Goal: Task Accomplishment & Management: Use online tool/utility

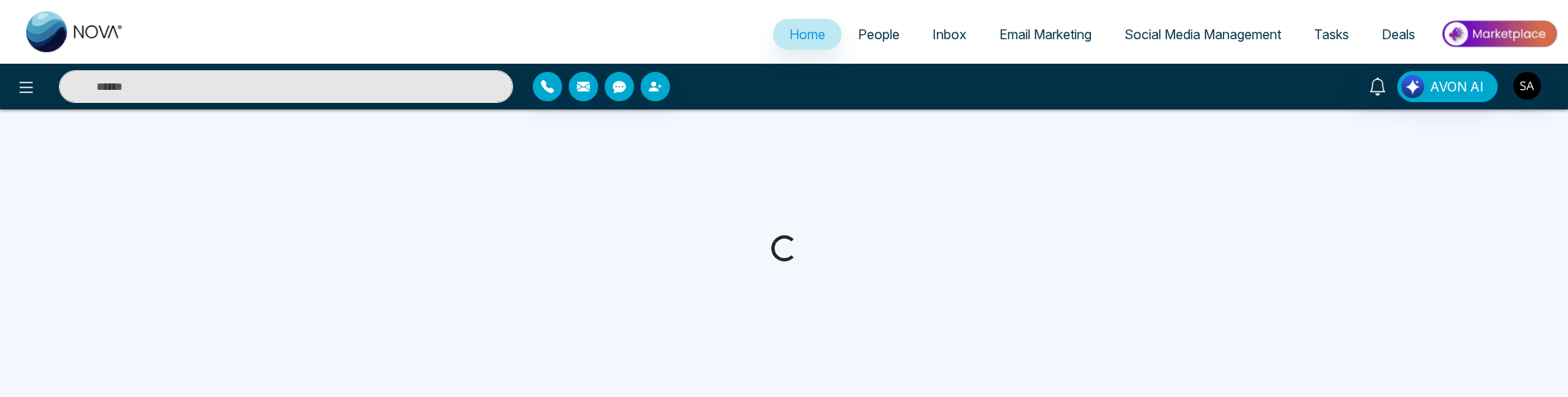
select select "*"
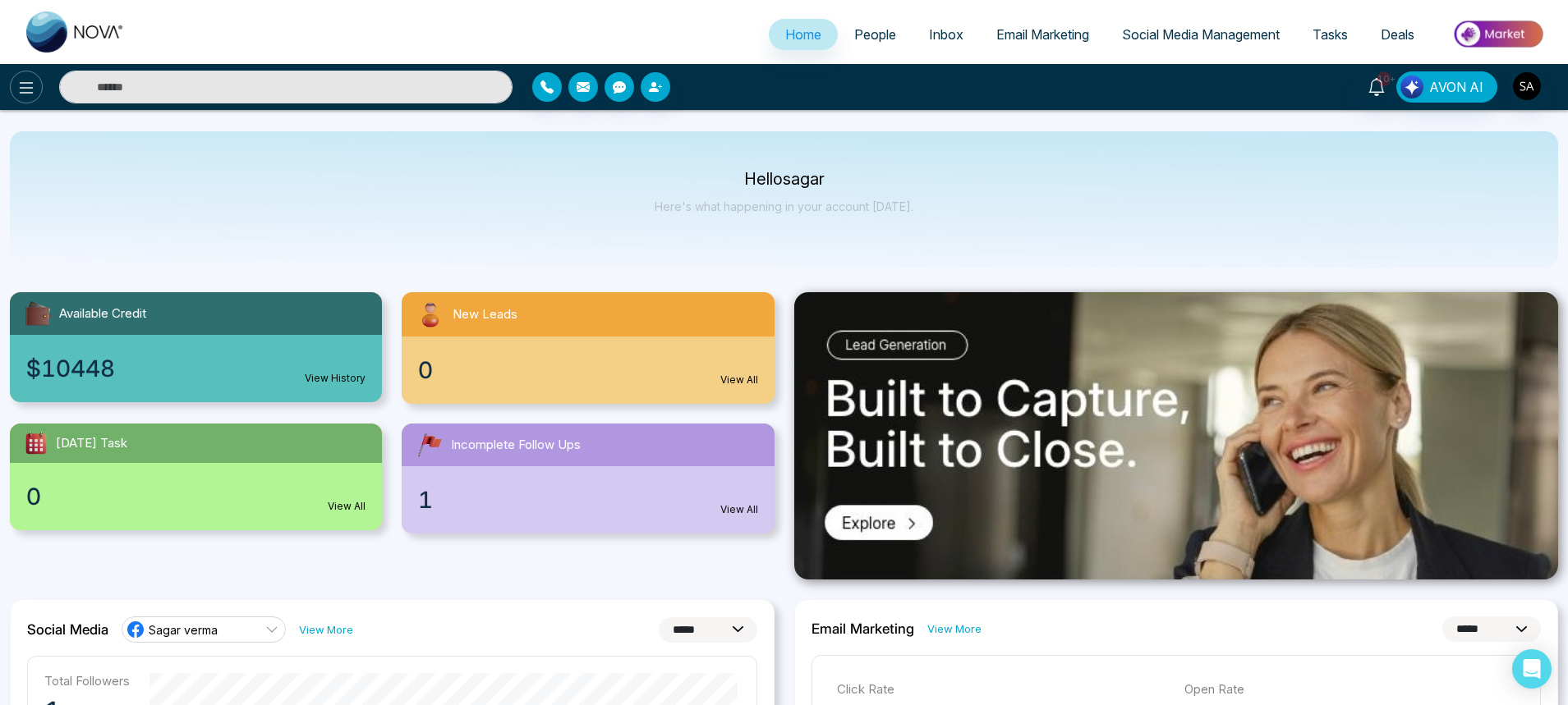
click at [33, 85] on icon at bounding box center [26, 88] width 20 height 20
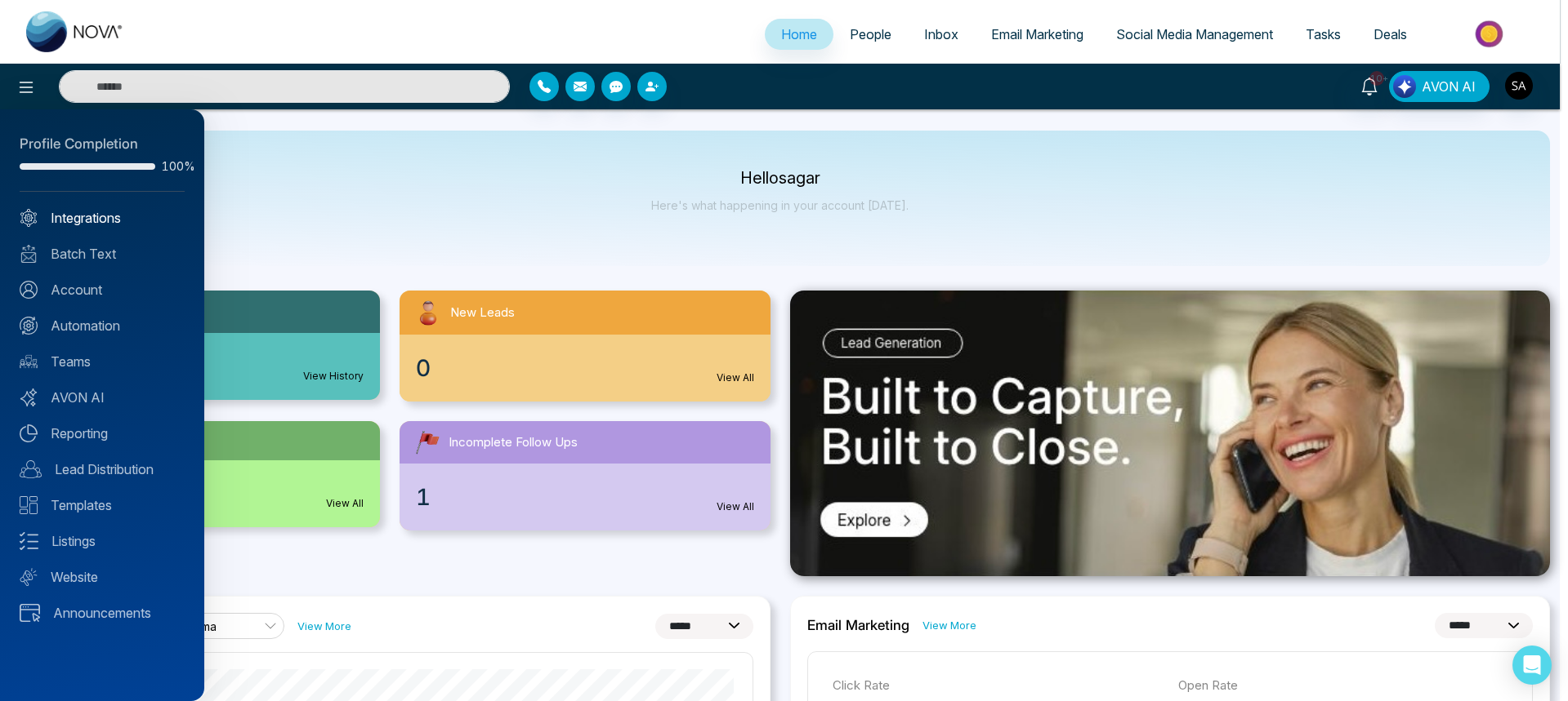
click at [85, 218] on link "Integrations" at bounding box center [102, 218] width 165 height 19
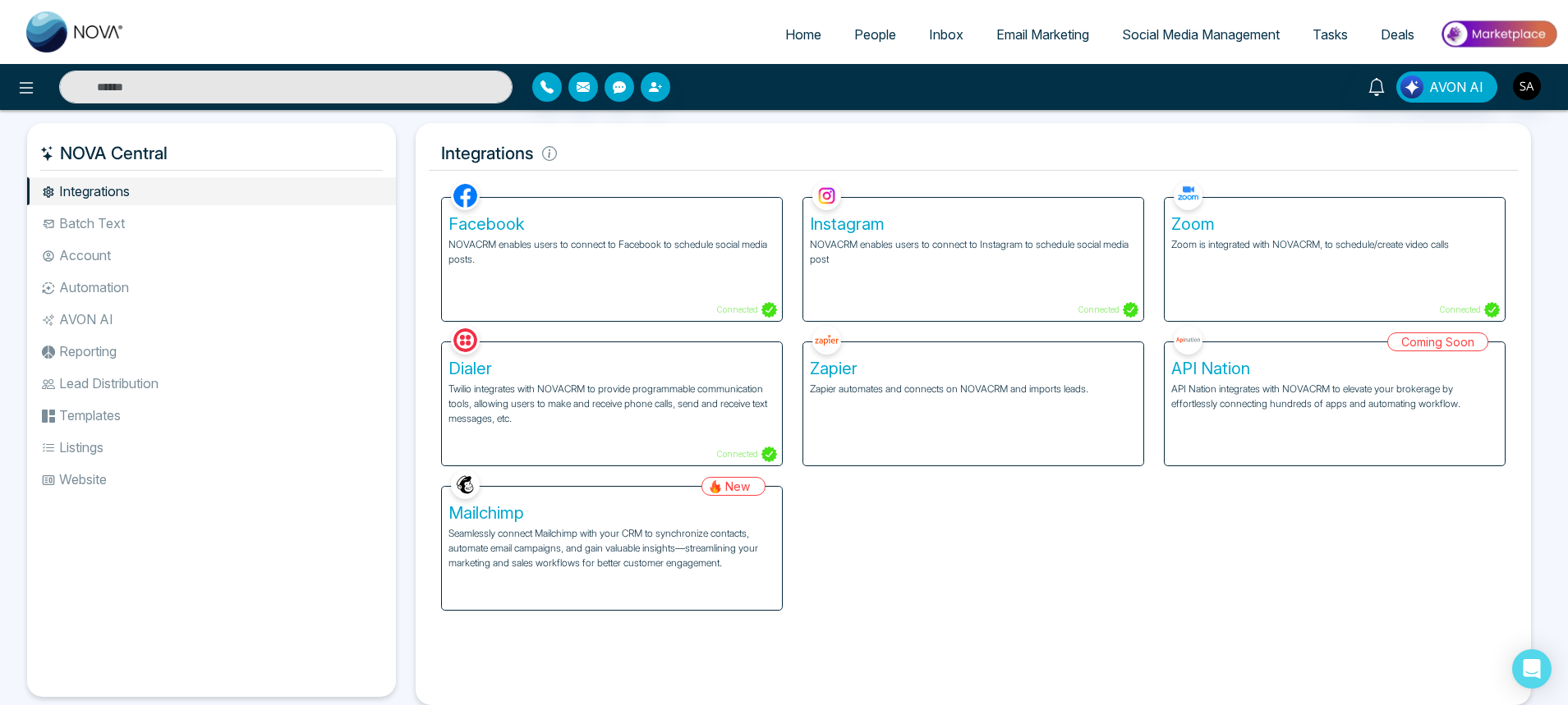
click at [824, 550] on div "Facebook NOVACRM enables users to connect to Facebook to schedule social media …" at bounding box center [973, 393] width 1084 height 433
click at [101, 232] on li "Batch Text" at bounding box center [211, 223] width 369 height 28
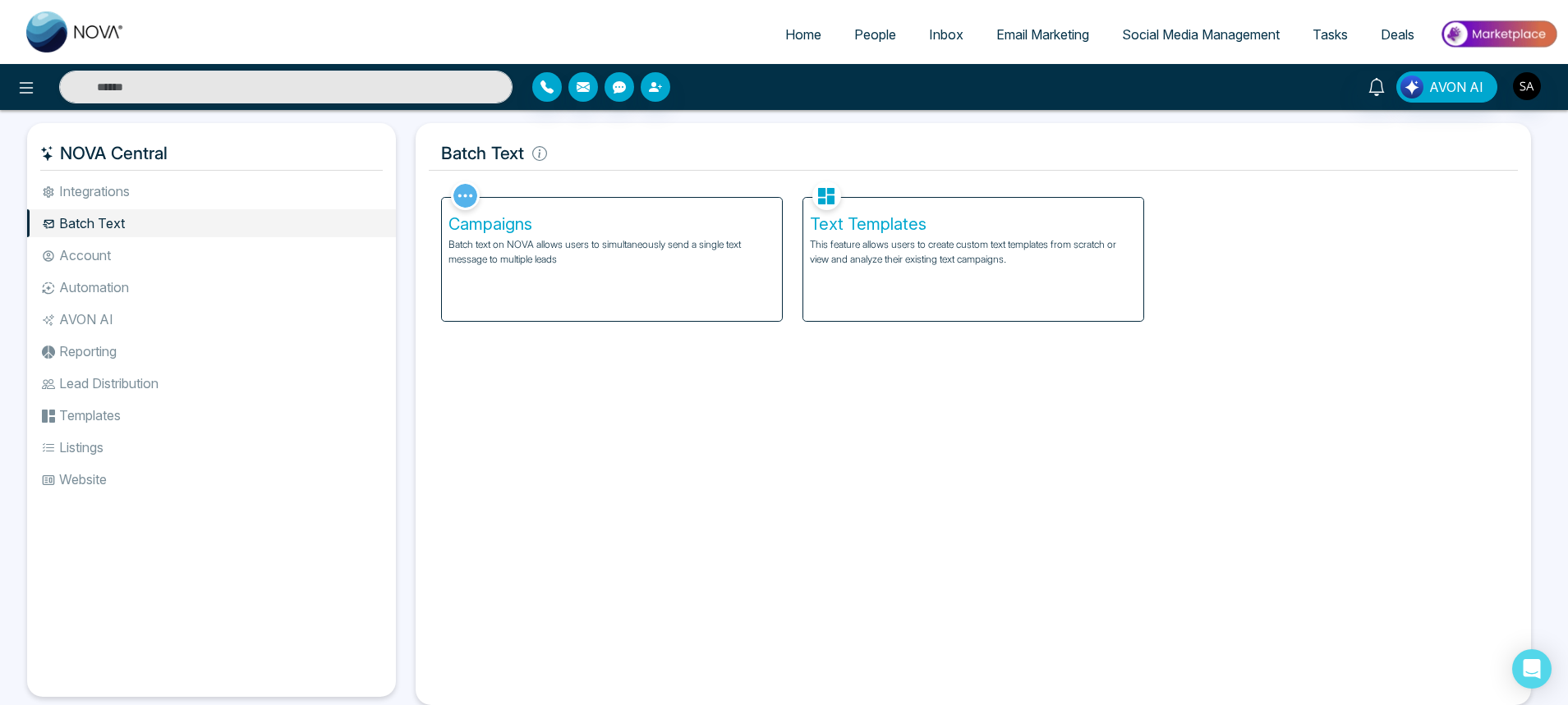
click at [108, 189] on li "Integrations" at bounding box center [211, 191] width 369 height 28
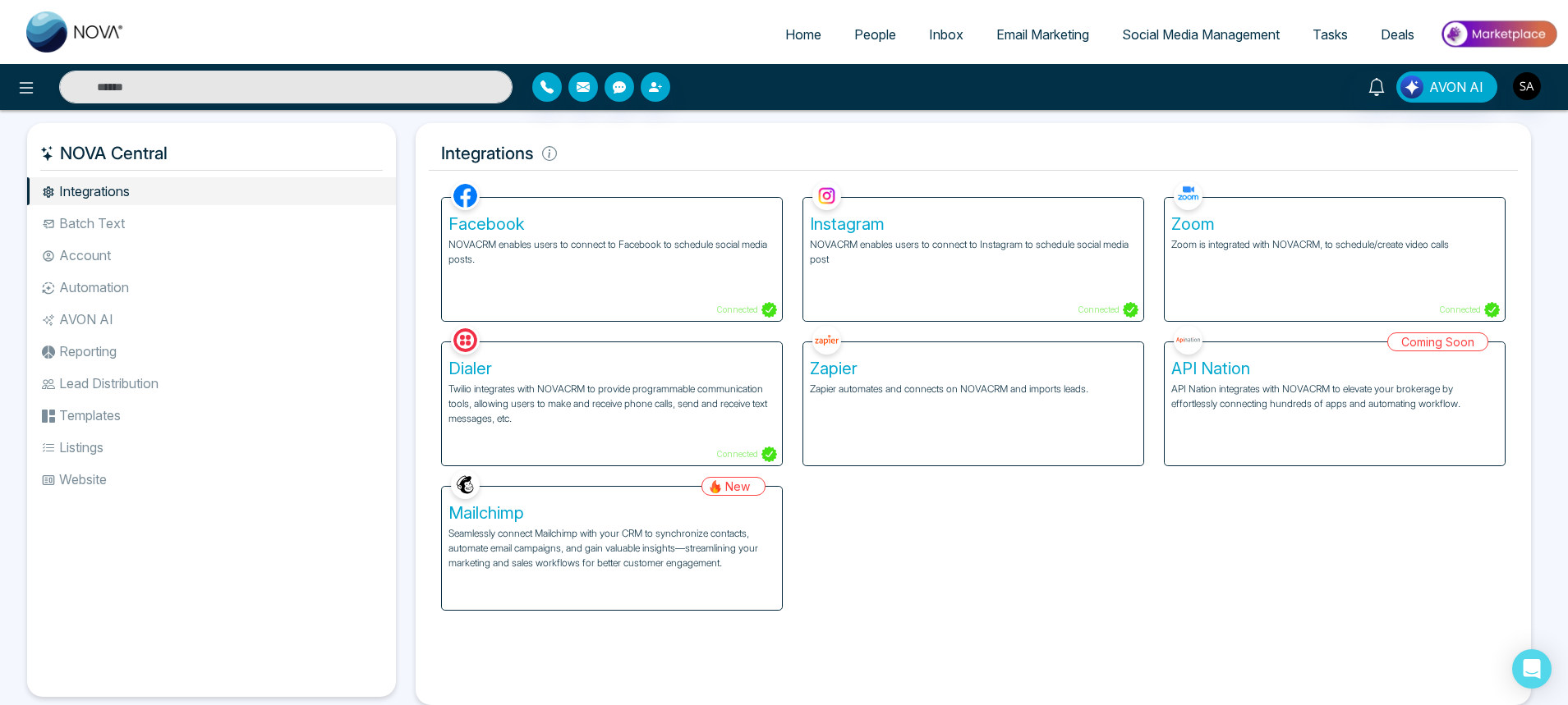
click at [632, 559] on p "Seamlessly connect Mailchimp with your CRM to synchronize contacts, automate em…" at bounding box center [612, 548] width 327 height 44
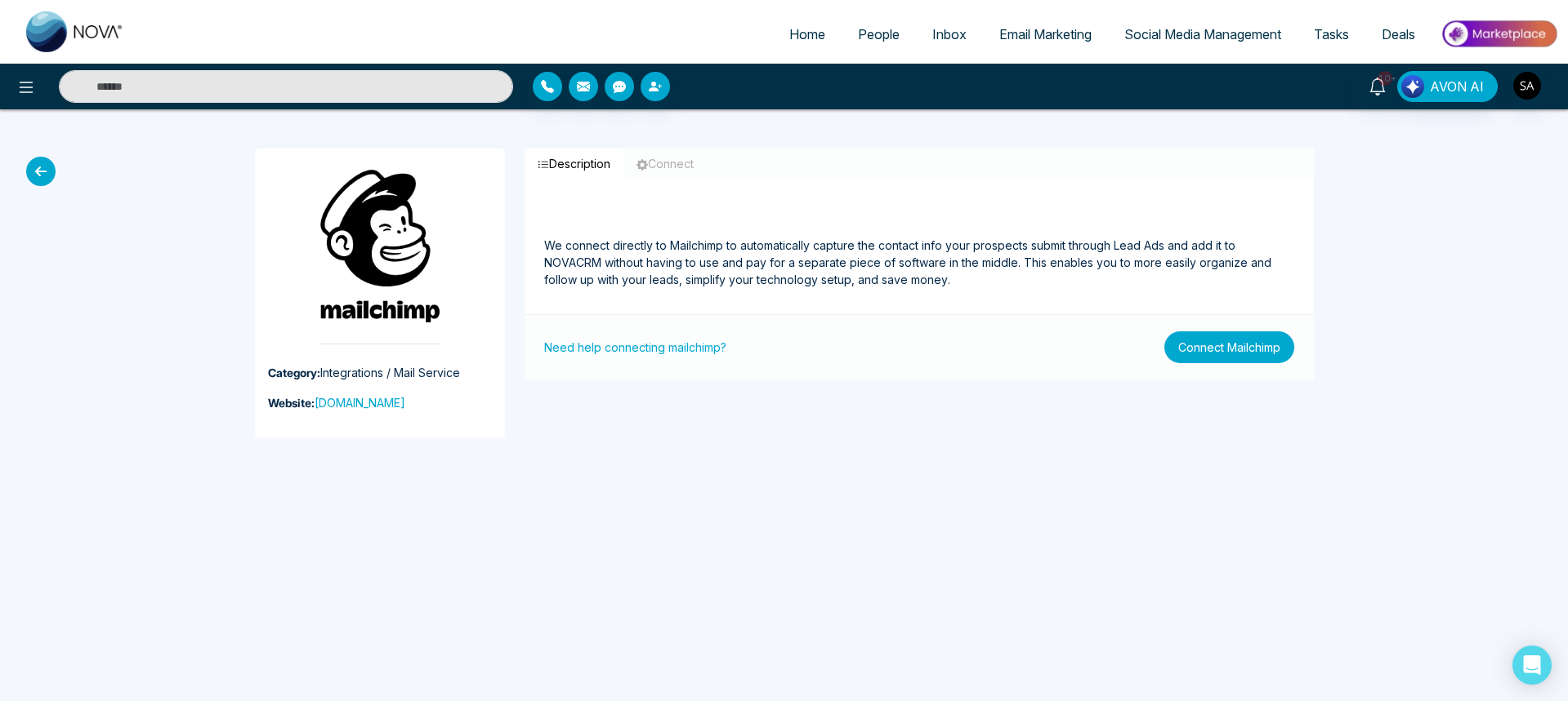
click at [1248, 354] on button "Connect Mailchimp" at bounding box center [1228, 348] width 130 height 32
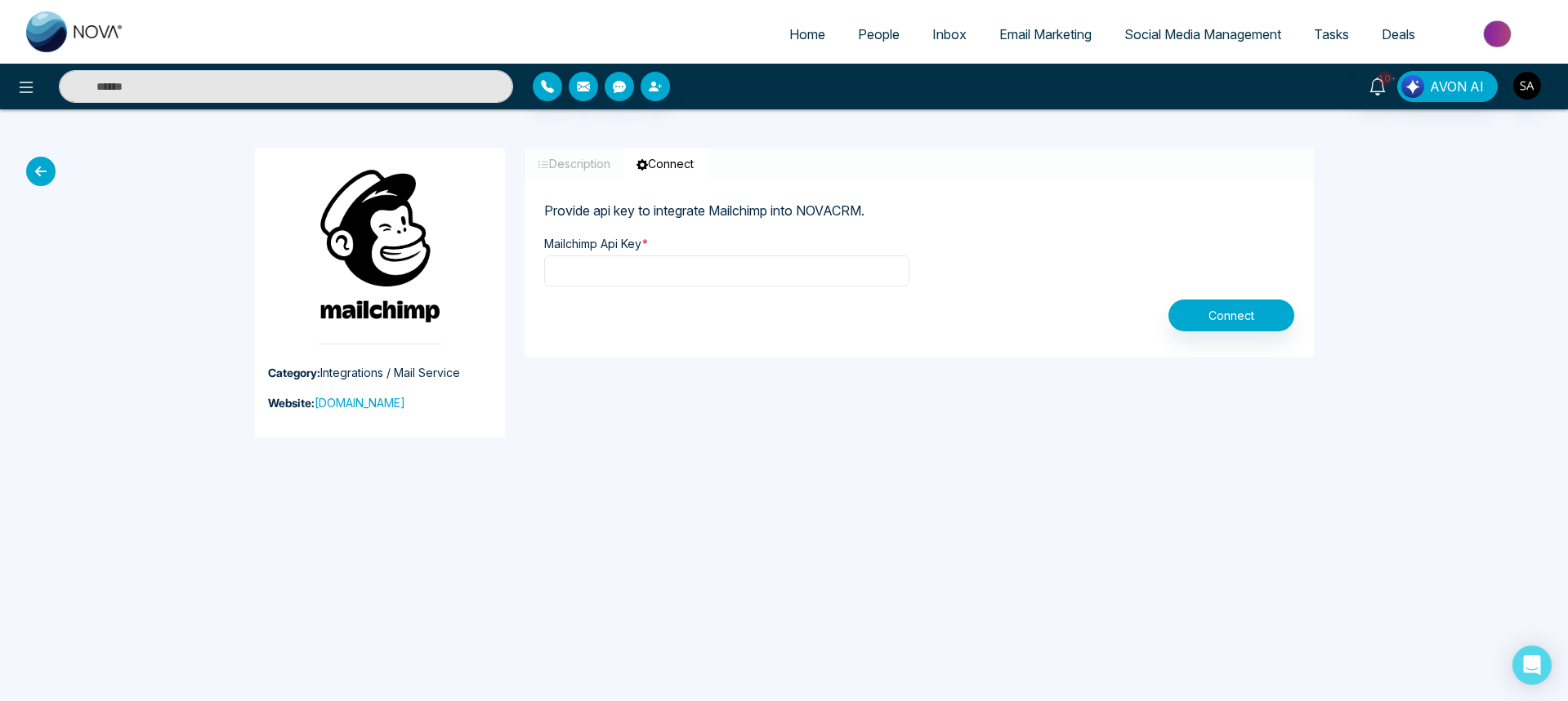
click at [664, 275] on input "text" at bounding box center [726, 271] width 365 height 31
paste input "**********"
type input "**********"
click at [1186, 320] on button "Connect" at bounding box center [1231, 316] width 126 height 32
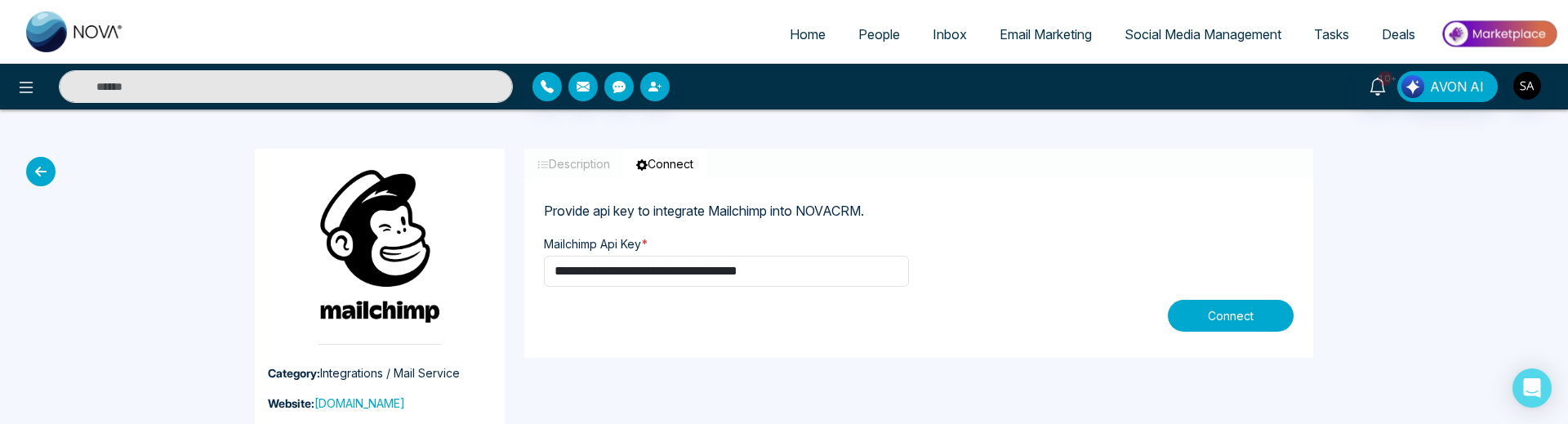
click at [1246, 316] on button "Connect" at bounding box center [1231, 316] width 126 height 32
click at [1216, 305] on button "Connect" at bounding box center [1231, 316] width 126 height 32
click at [1227, 301] on button "Connect" at bounding box center [1231, 316] width 126 height 32
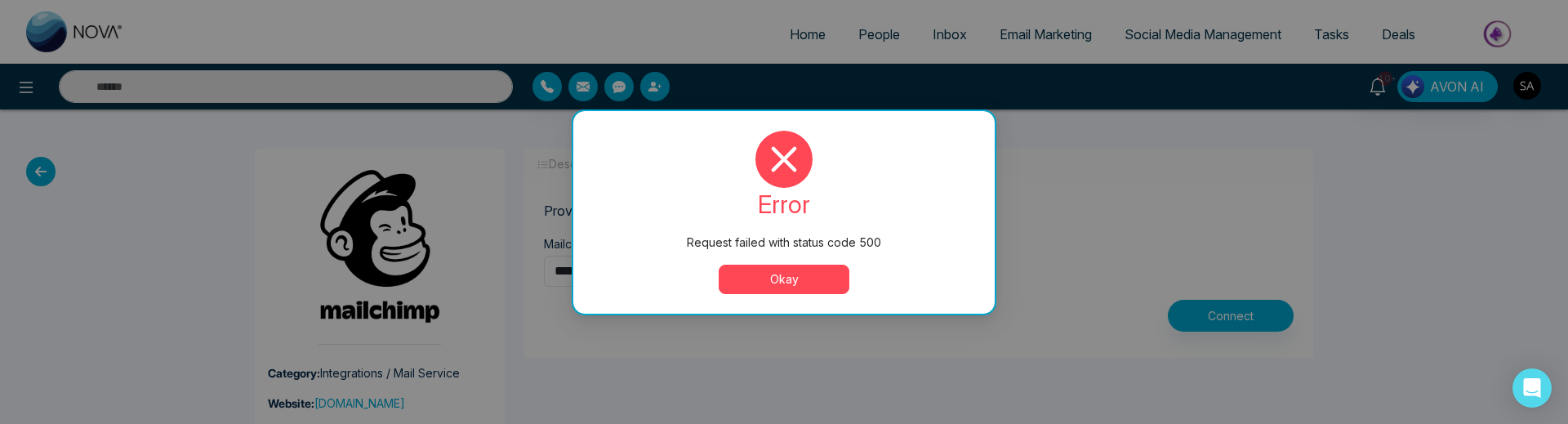
click at [780, 278] on button "Okay" at bounding box center [784, 279] width 130 height 30
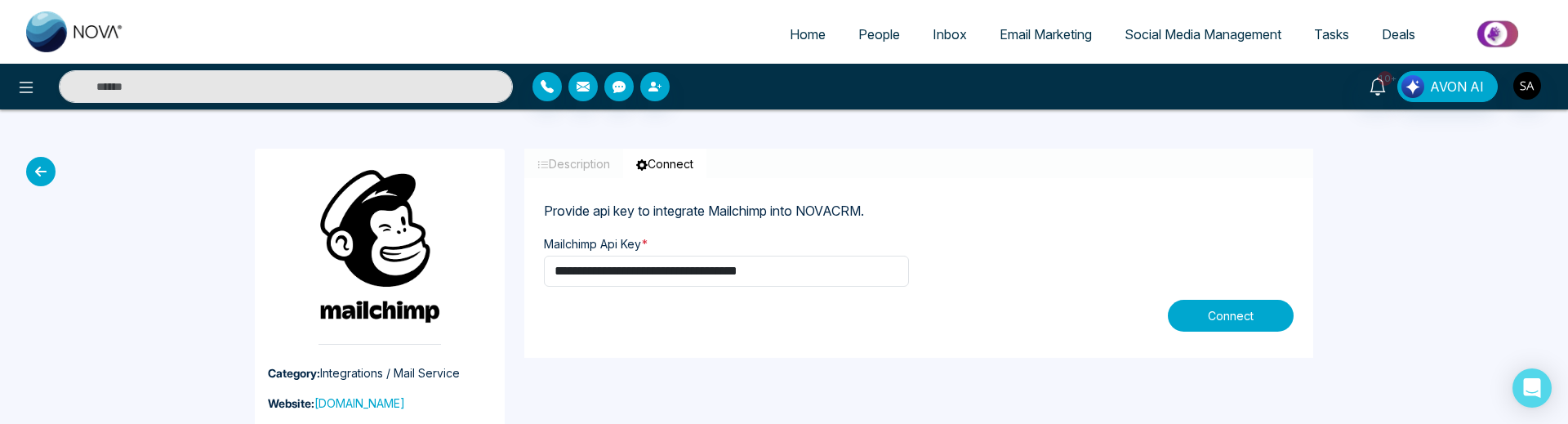
click at [1228, 316] on button "Connect" at bounding box center [1231, 316] width 126 height 32
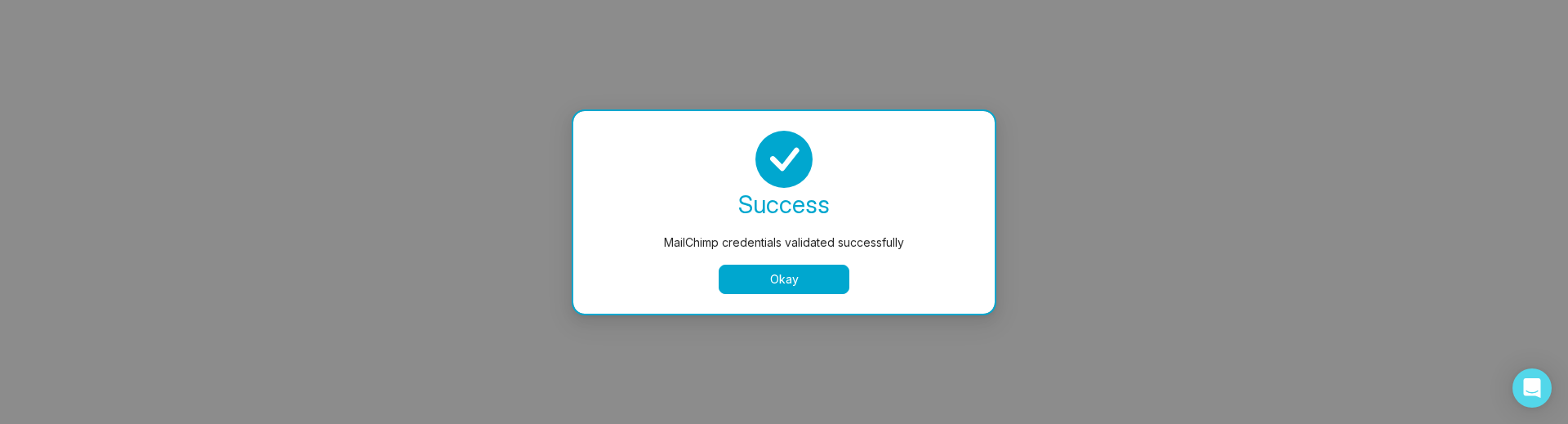
click at [773, 282] on button "Okay" at bounding box center [784, 279] width 130 height 30
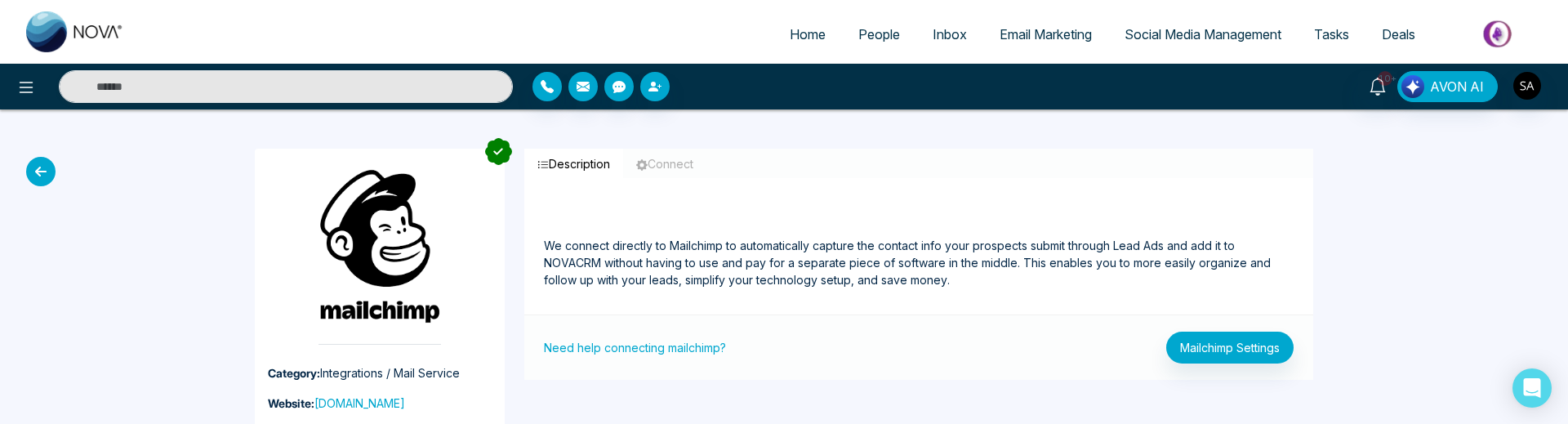
click at [867, 35] on span "People" at bounding box center [878, 34] width 42 height 16
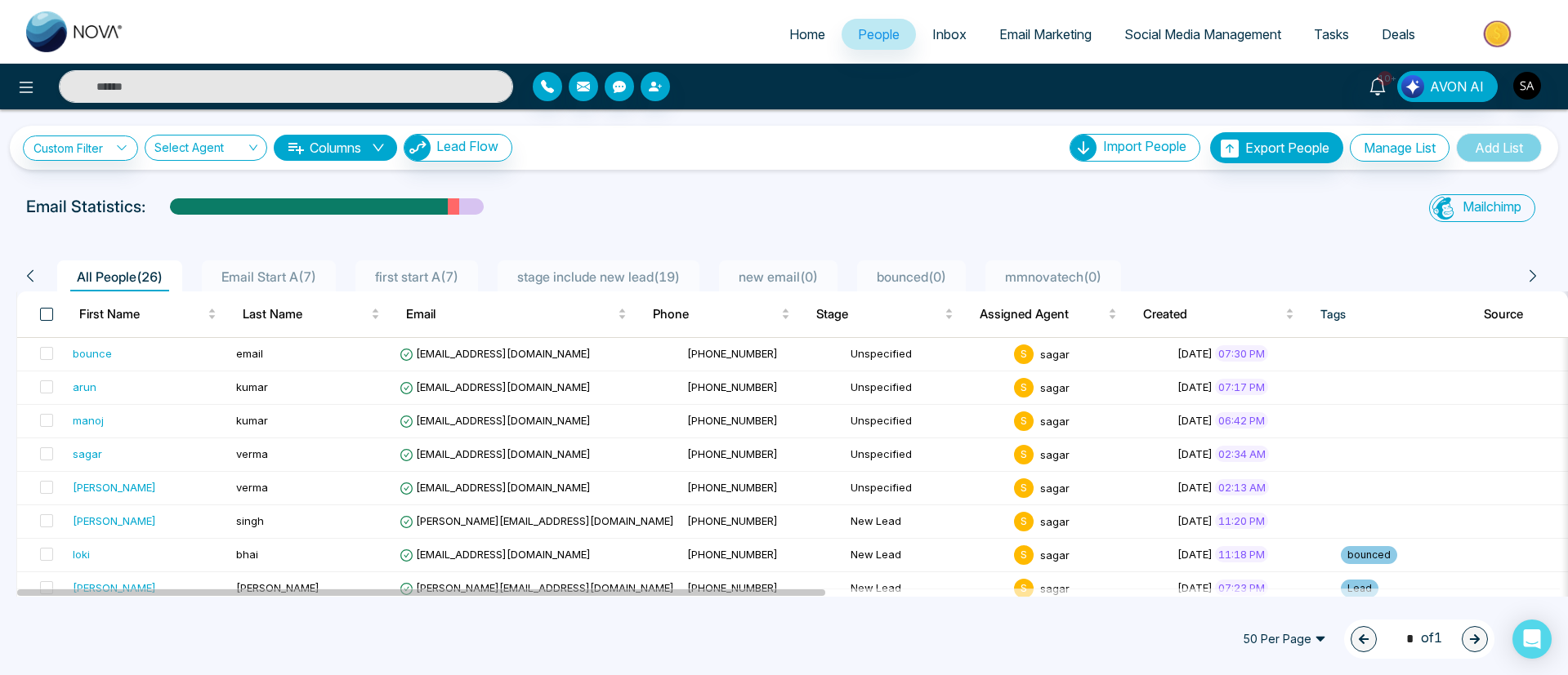
click at [47, 318] on span at bounding box center [46, 314] width 13 height 13
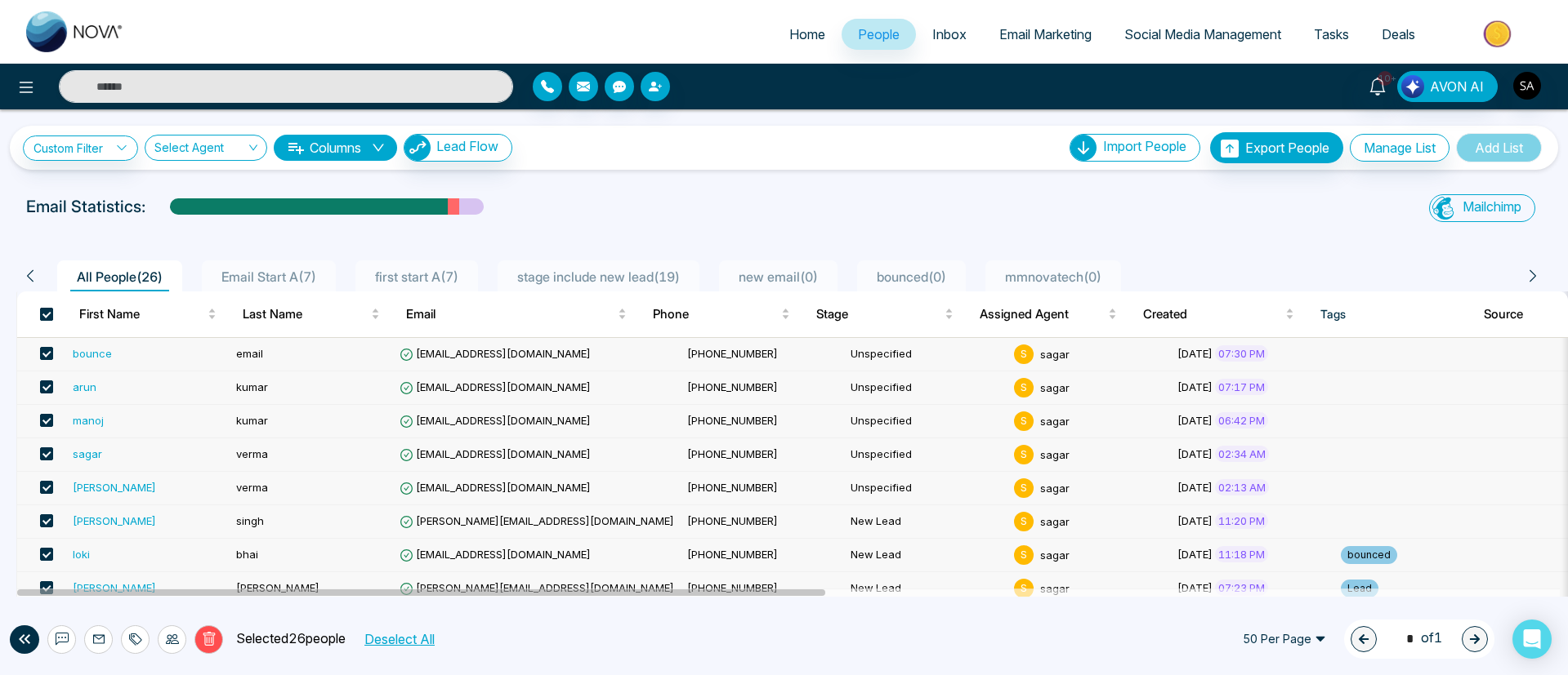
click at [47, 318] on span at bounding box center [46, 314] width 13 height 13
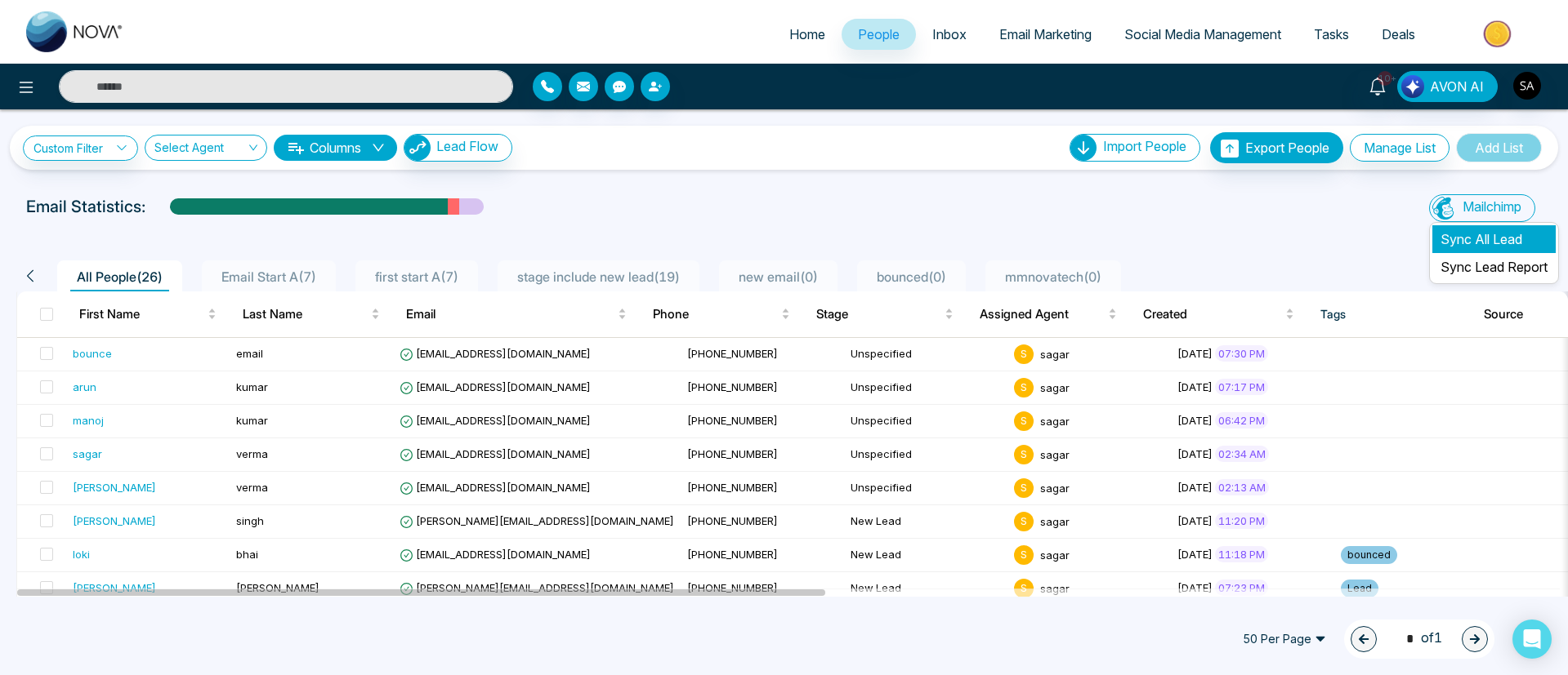
click at [1454, 243] on li "Sync All Lead" at bounding box center [1493, 239] width 124 height 28
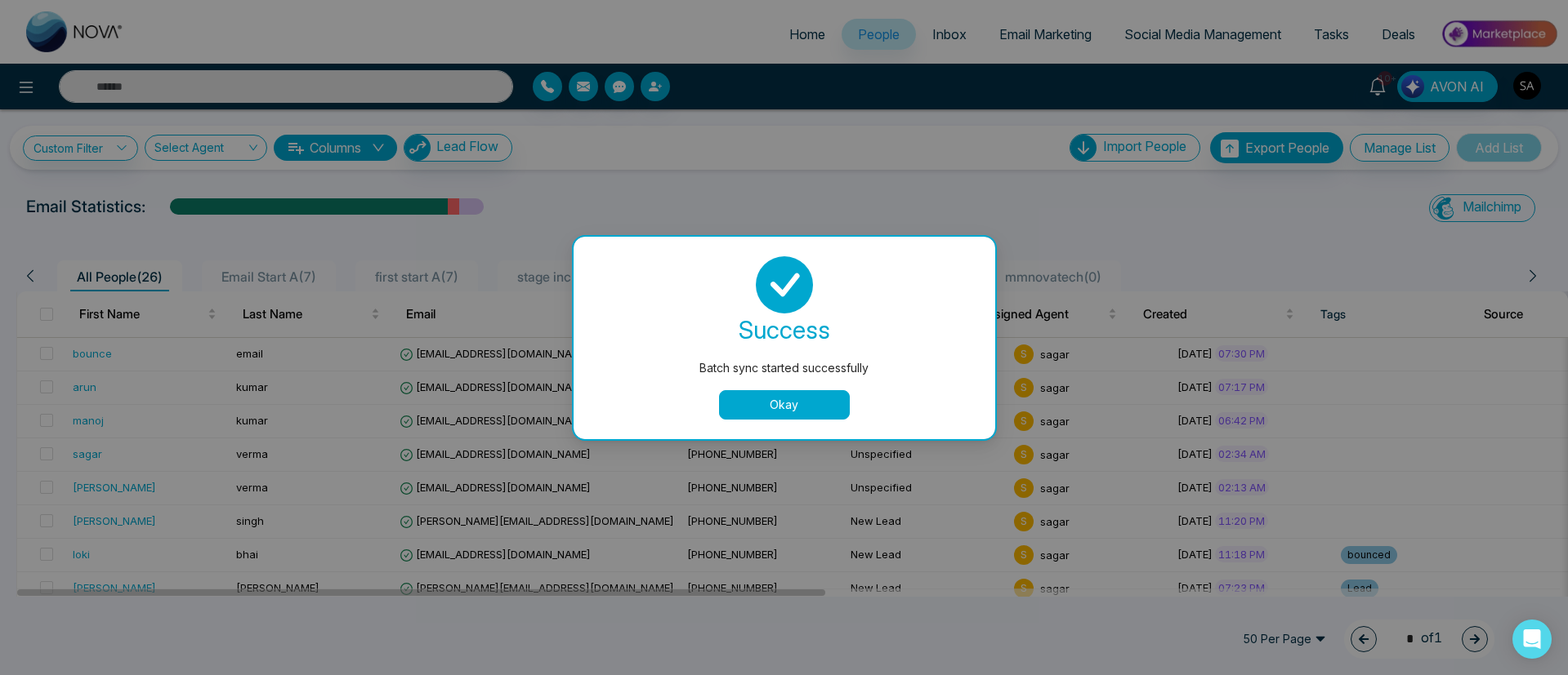
click at [792, 401] on button "Okay" at bounding box center [784, 405] width 130 height 30
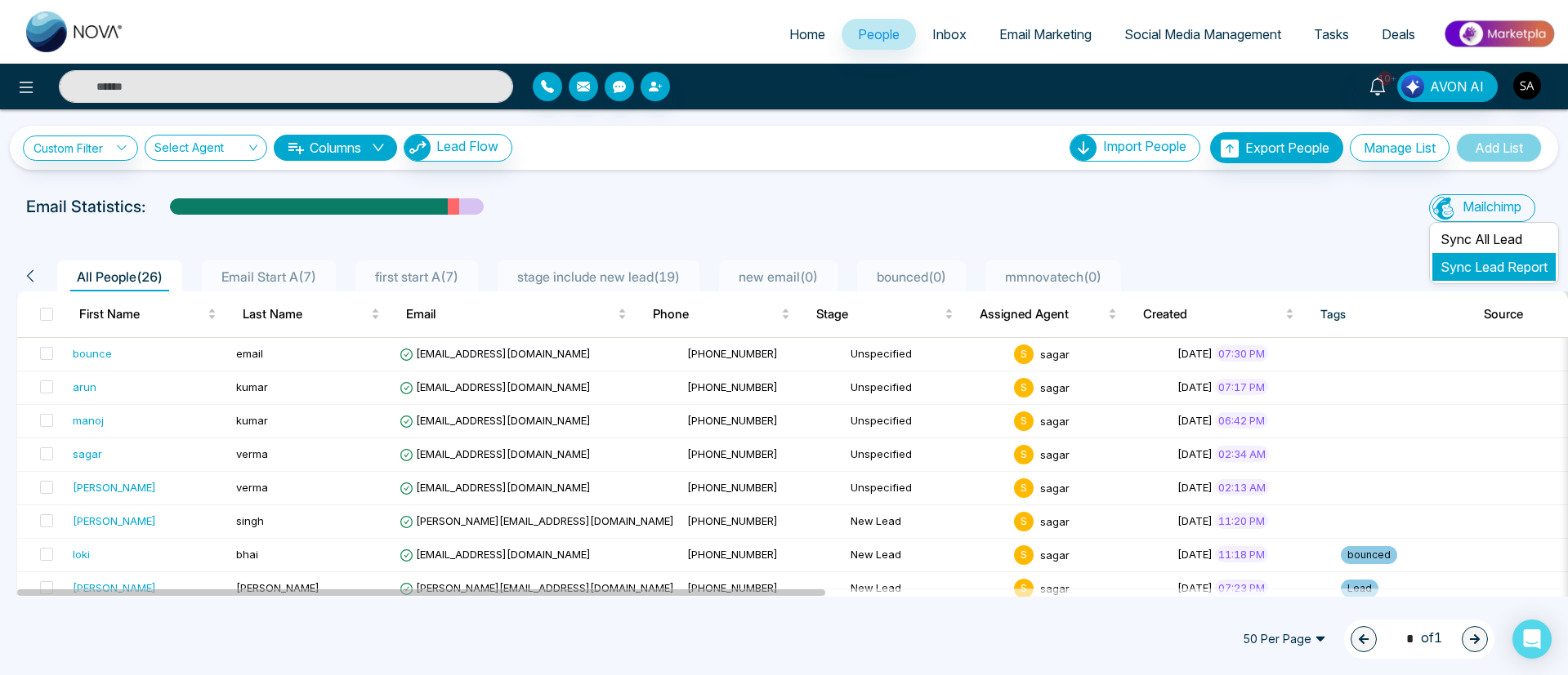
click at [1465, 266] on link "Sync Lead Report" at bounding box center [1493, 267] width 107 height 16
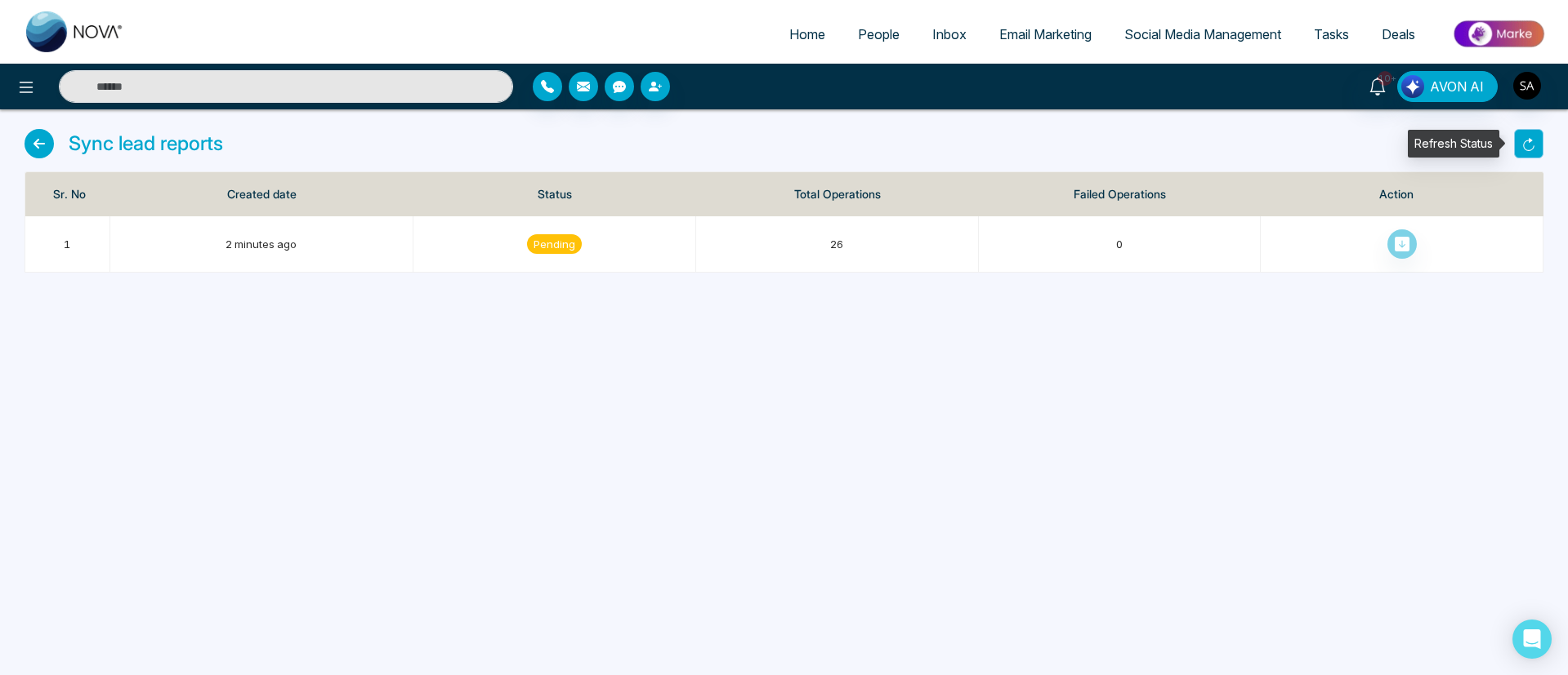
click at [1522, 141] on icon "button" at bounding box center [1528, 144] width 14 height 14
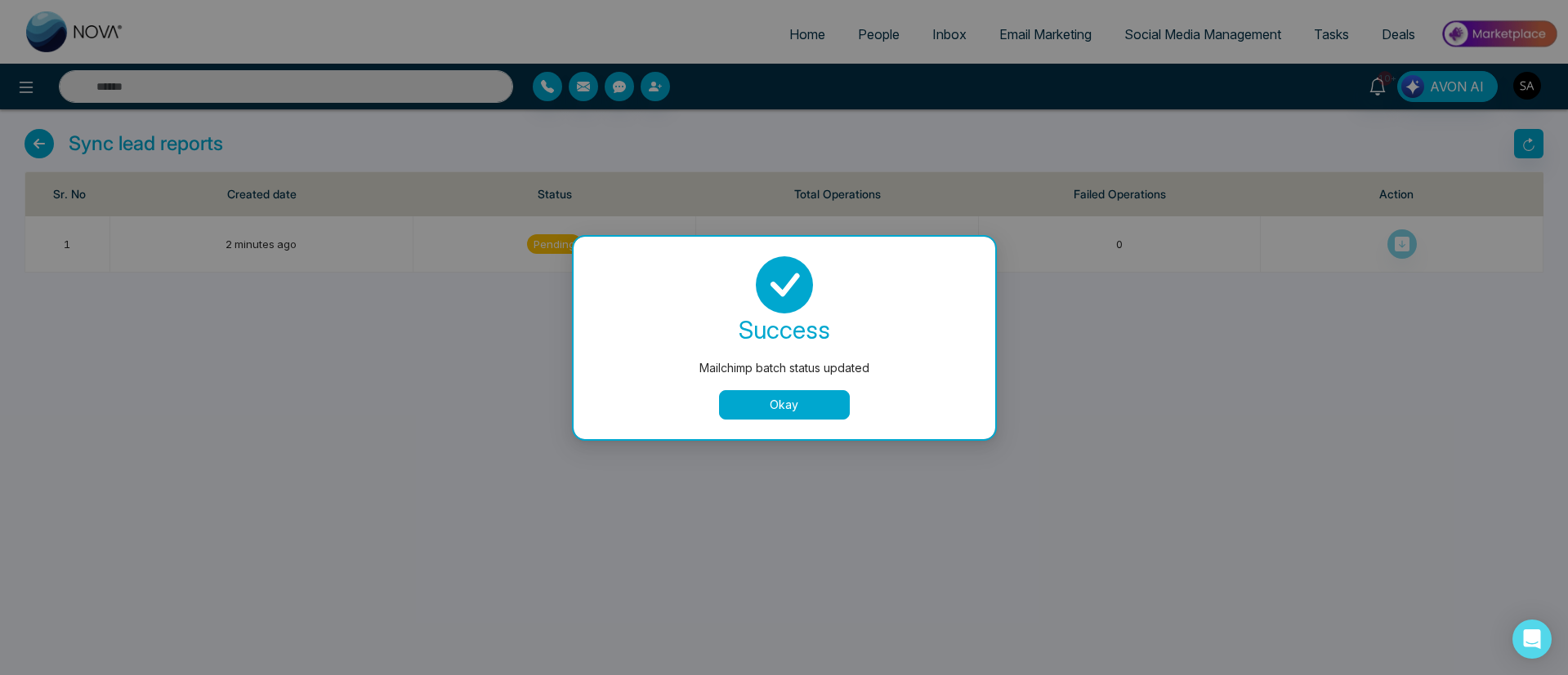
click at [759, 412] on button "Okay" at bounding box center [784, 405] width 130 height 30
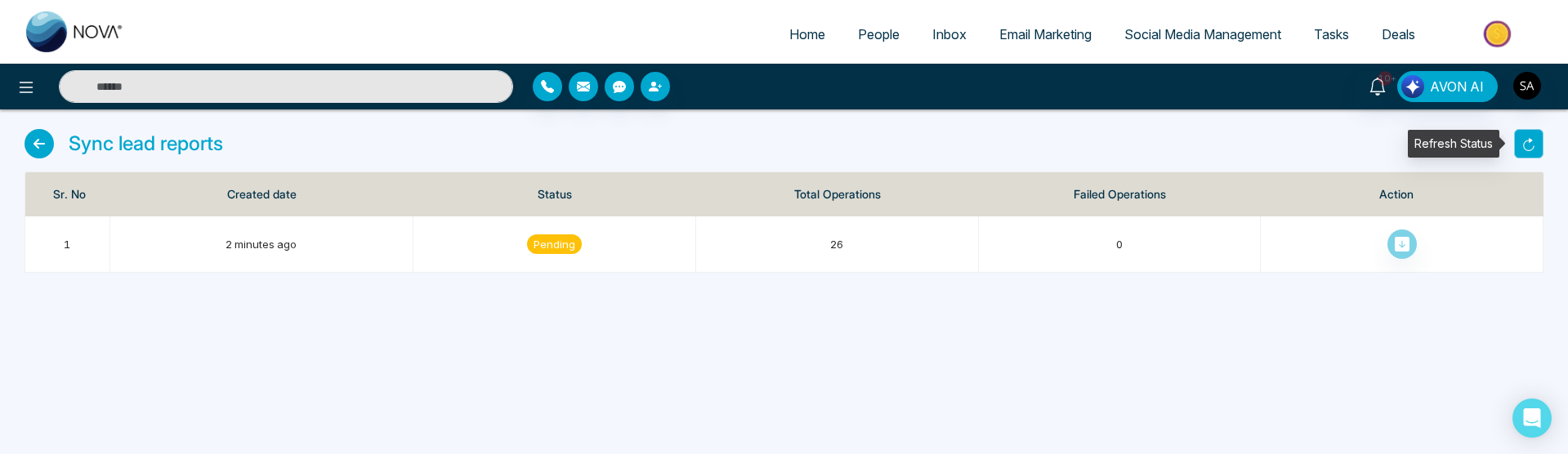
click at [1532, 137] on icon "button" at bounding box center [1528, 144] width 14 height 14
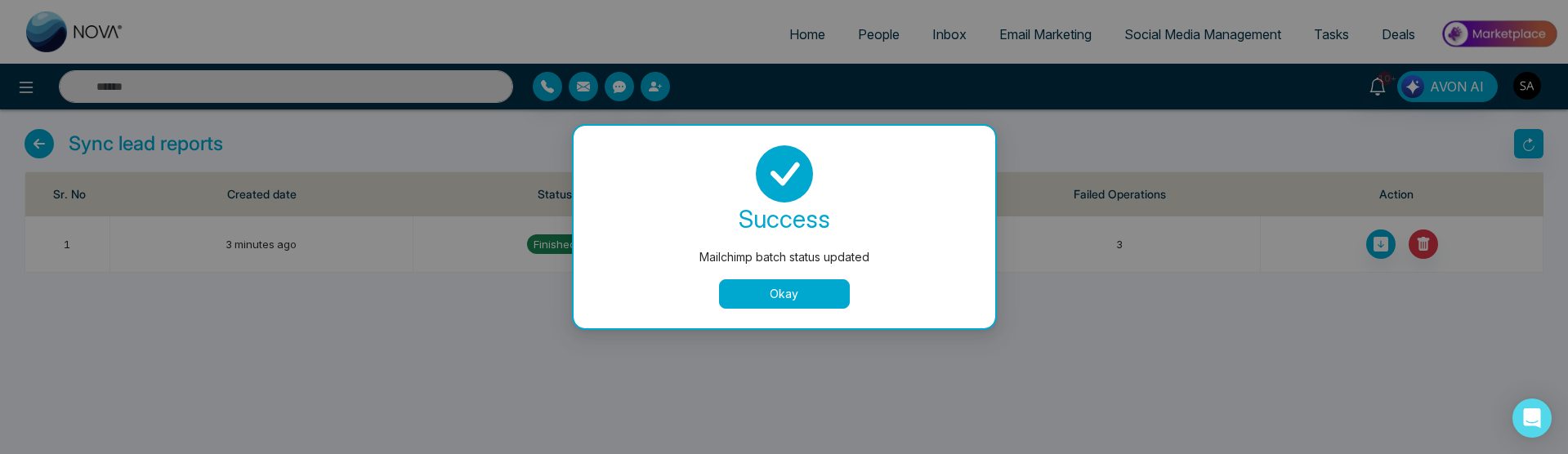
click at [823, 296] on button "Okay" at bounding box center [784, 294] width 130 height 30
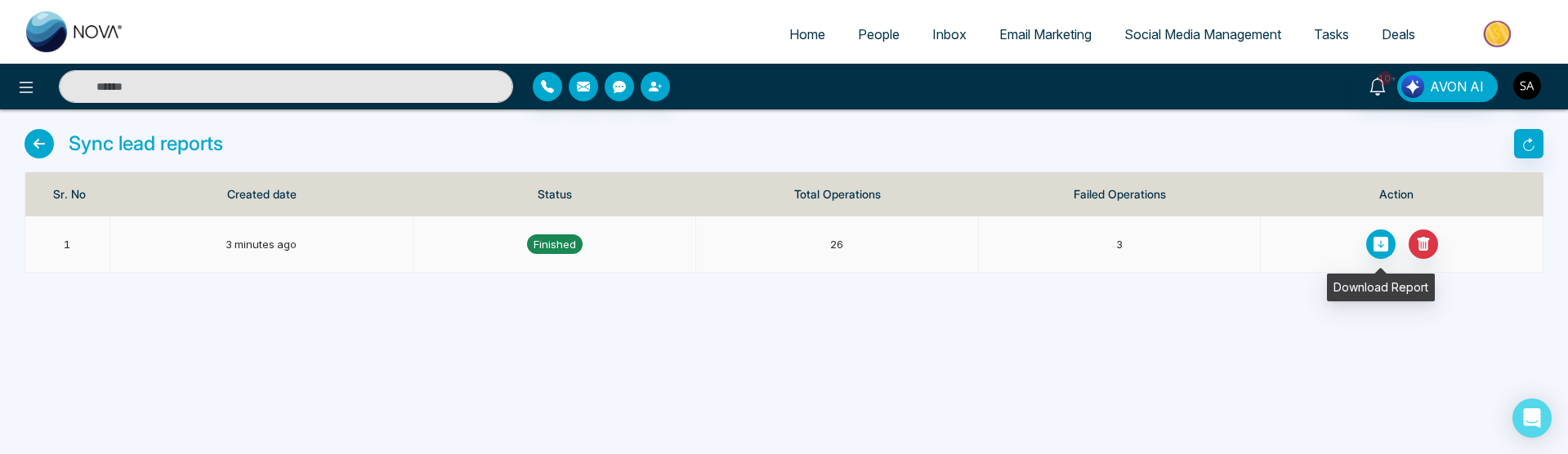
click at [1382, 249] on icon at bounding box center [1380, 244] width 14 height 14
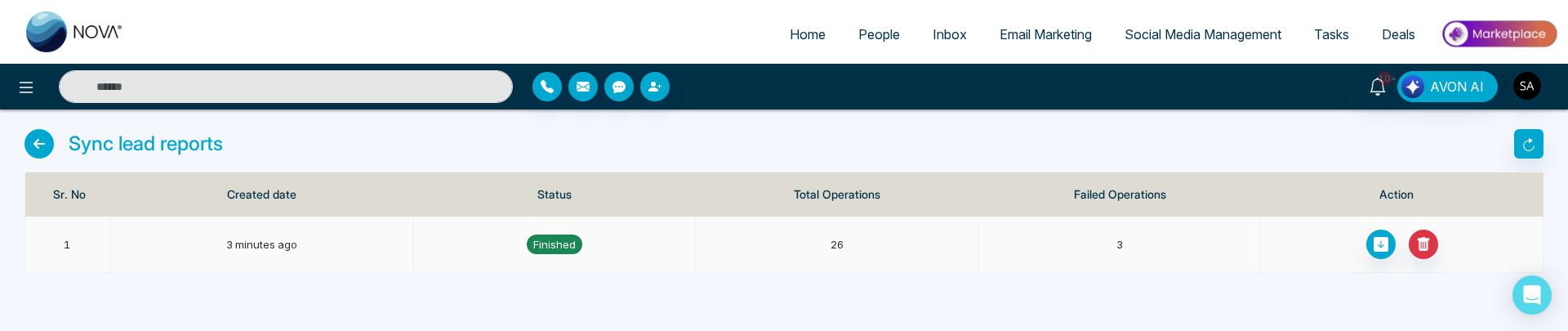
click at [1380, 235] on span at bounding box center [1381, 244] width 30 height 30
click at [767, 236] on td "26" at bounding box center [838, 245] width 283 height 57
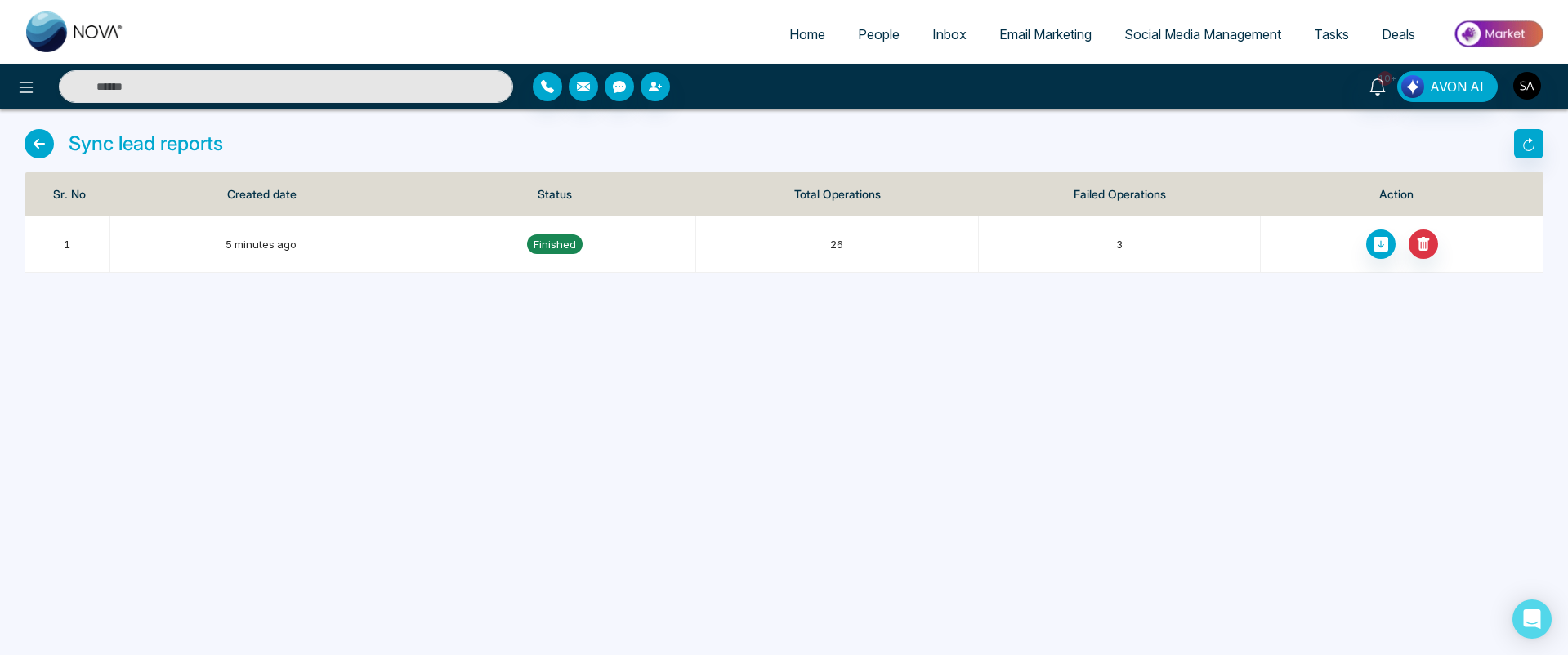
click at [1043, 38] on span "Email Marketing" at bounding box center [1044, 34] width 92 height 16
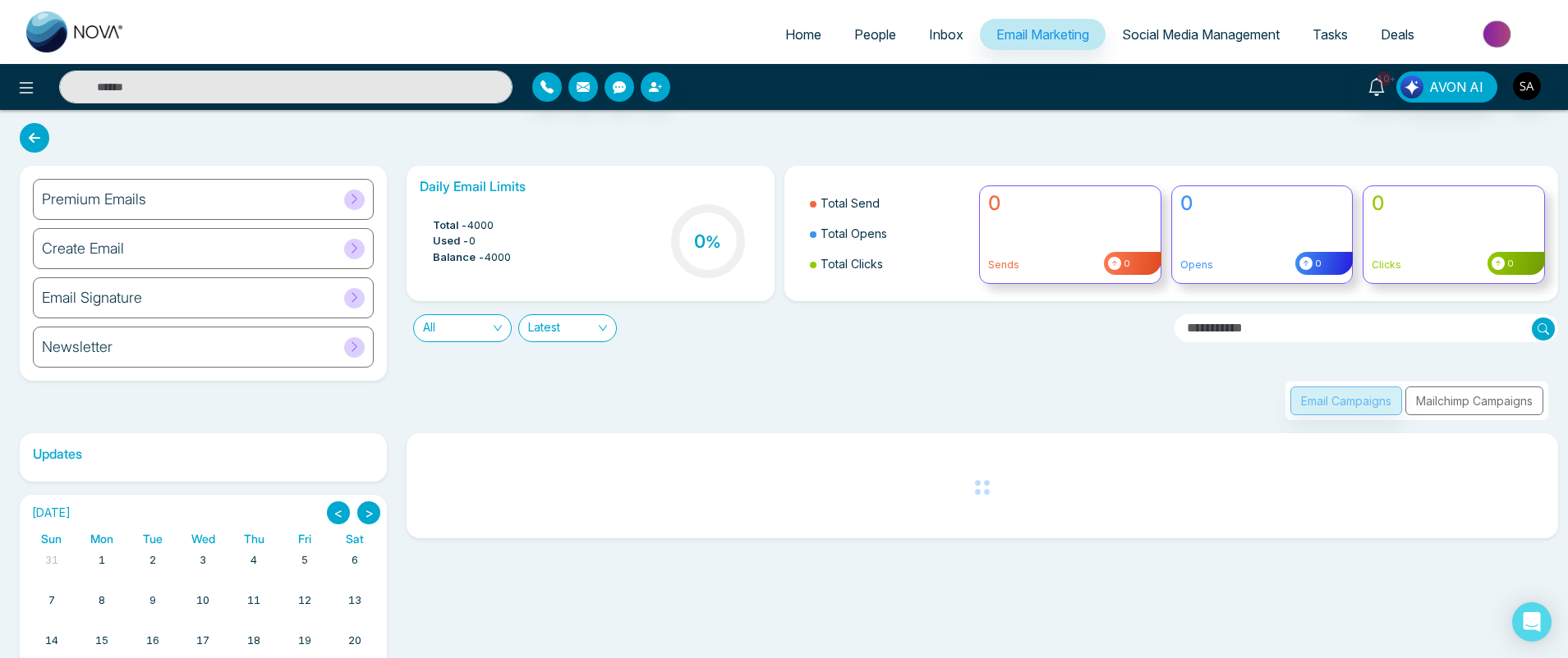
click at [1437, 402] on div "Email Campaigns Mailchimp Campaigns" at bounding box center [1416, 400] width 263 height 38
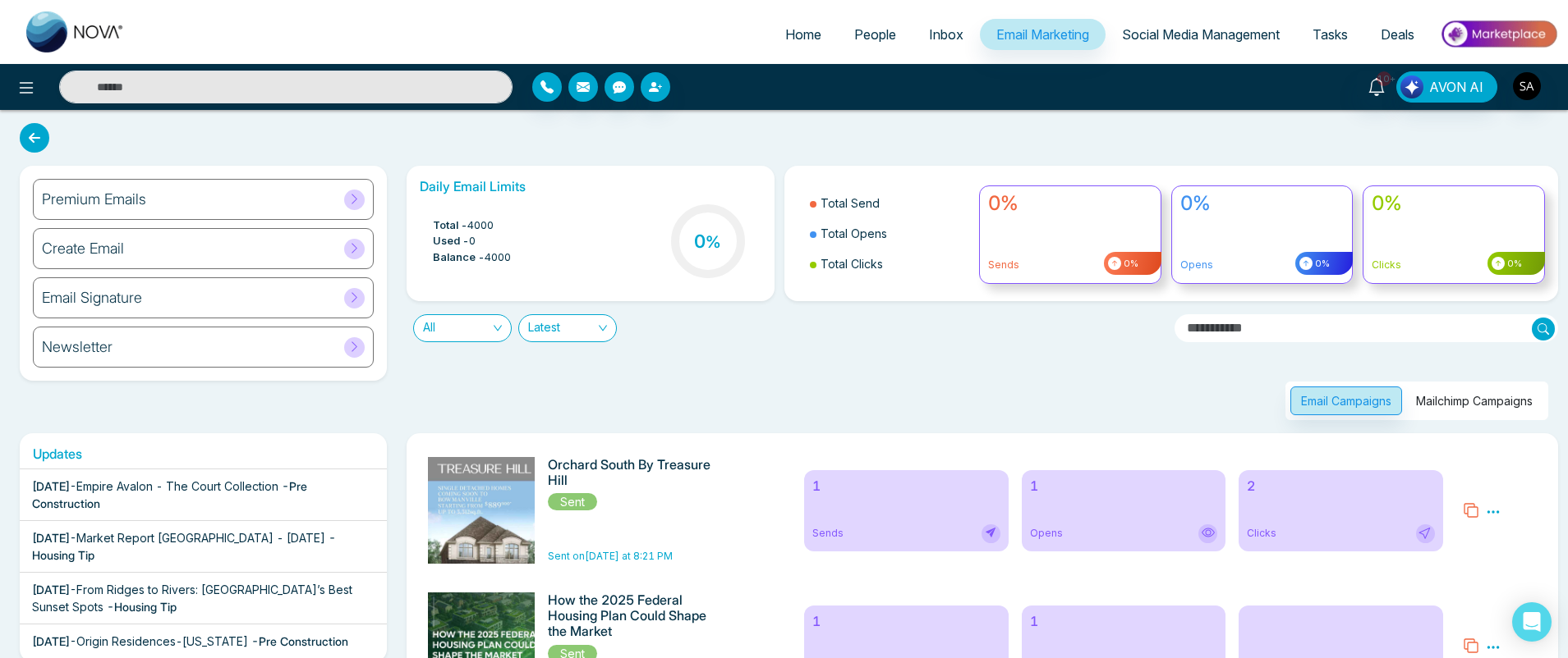
click at [1471, 396] on button "Mailchimp Campaigns" at bounding box center [1474, 401] width 138 height 29
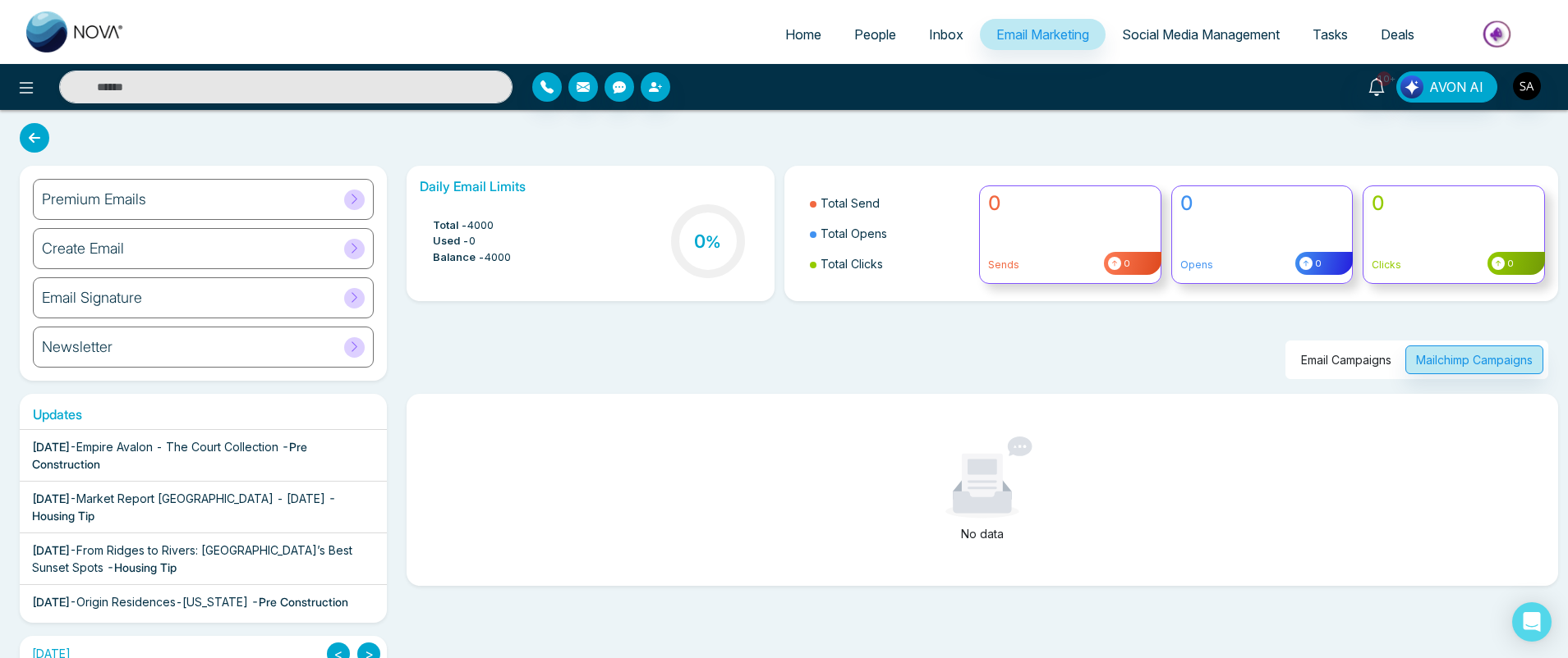
click at [864, 30] on span "People" at bounding box center [875, 34] width 42 height 16
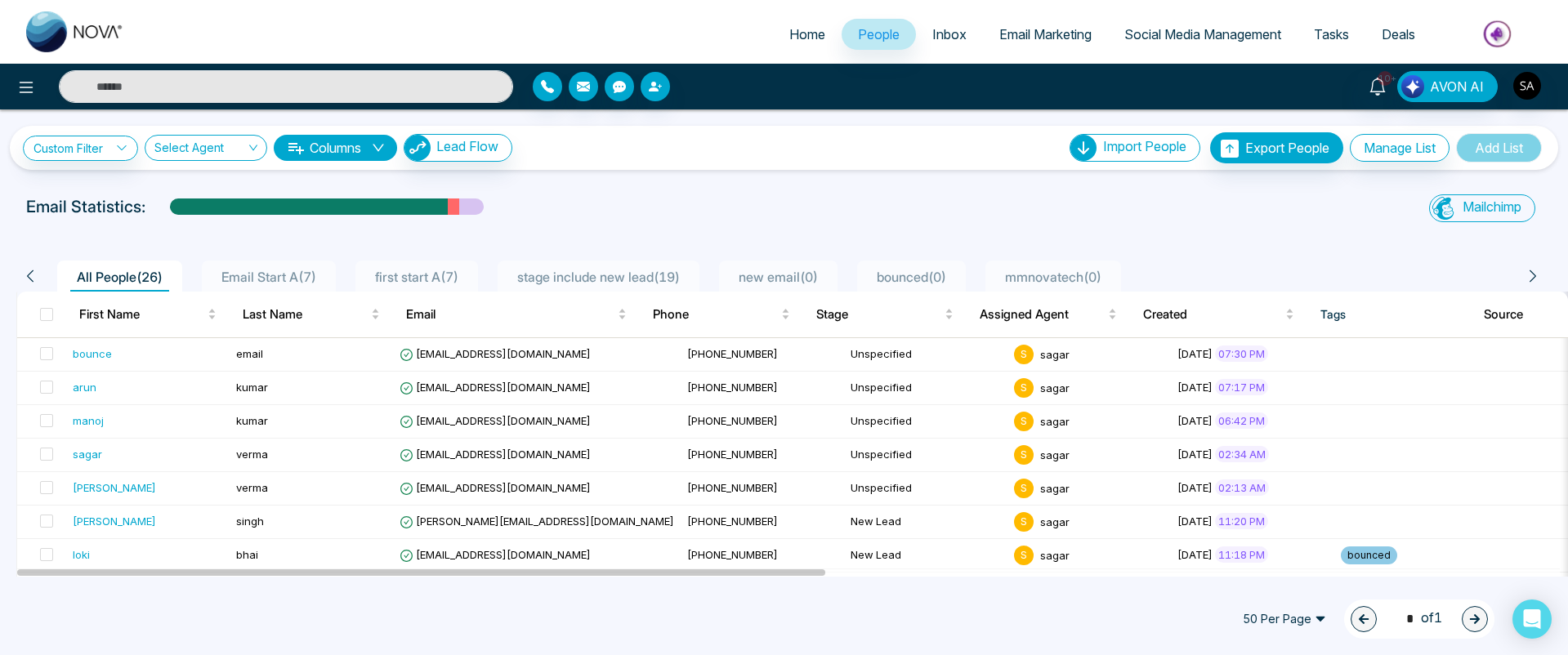
click at [1008, 45] on link "Email Marketing" at bounding box center [1045, 34] width 125 height 31
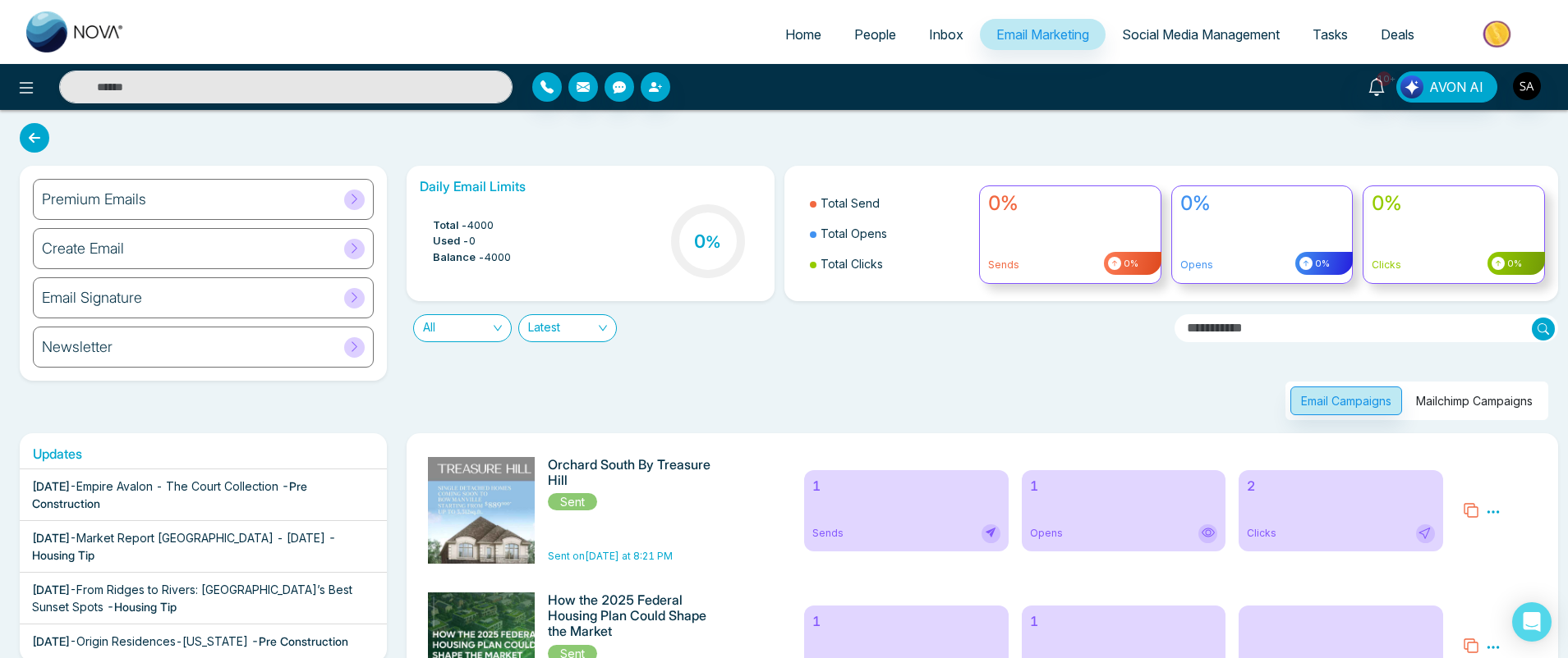
click at [1440, 396] on button "Mailchimp Campaigns" at bounding box center [1474, 401] width 138 height 29
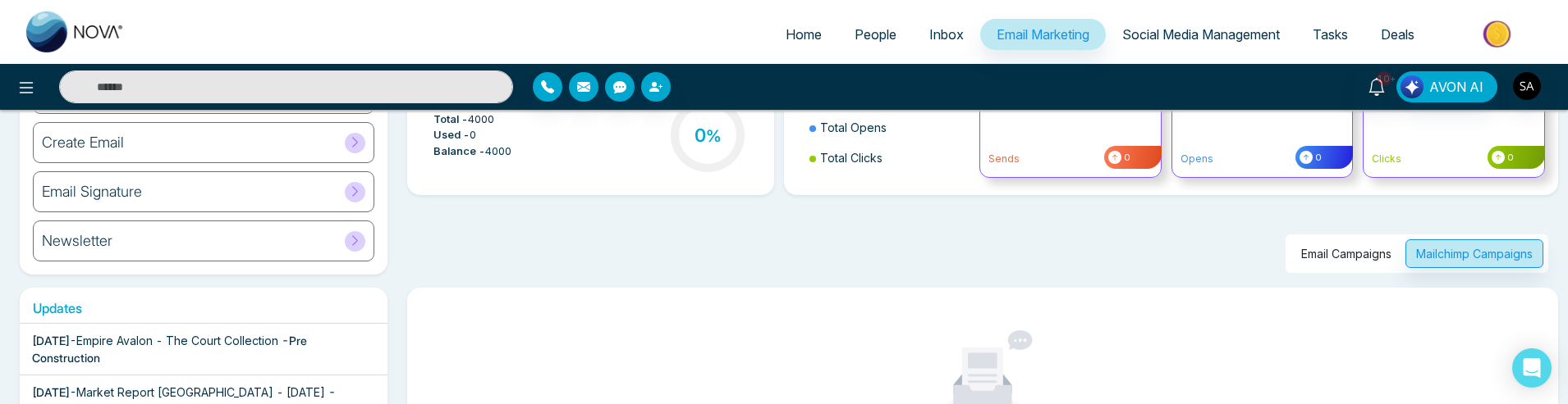
scroll to position [196, 0]
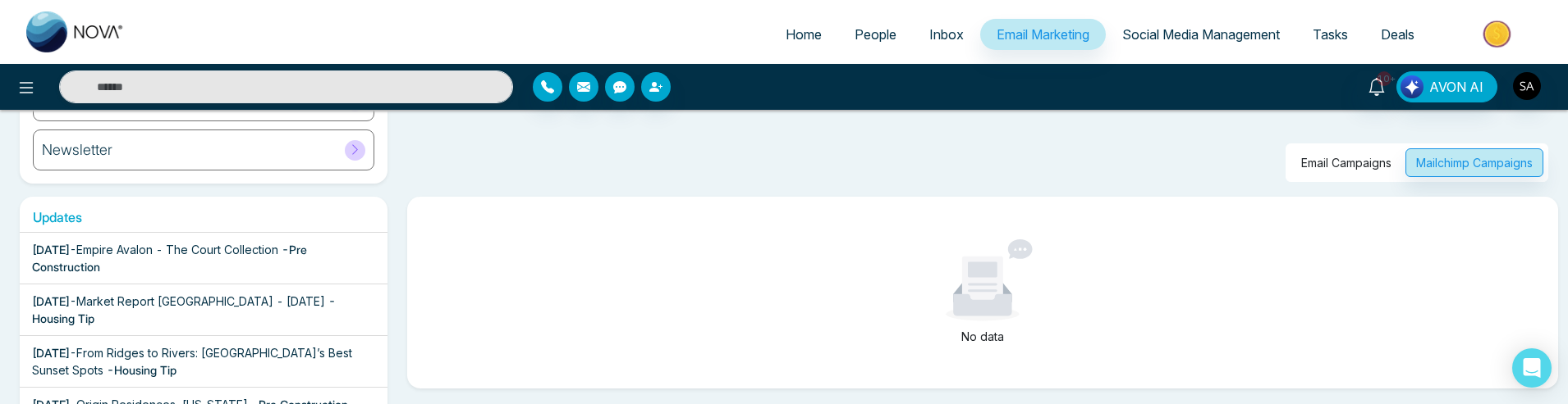
click at [1336, 156] on button "Email Campaigns" at bounding box center [1346, 163] width 112 height 29
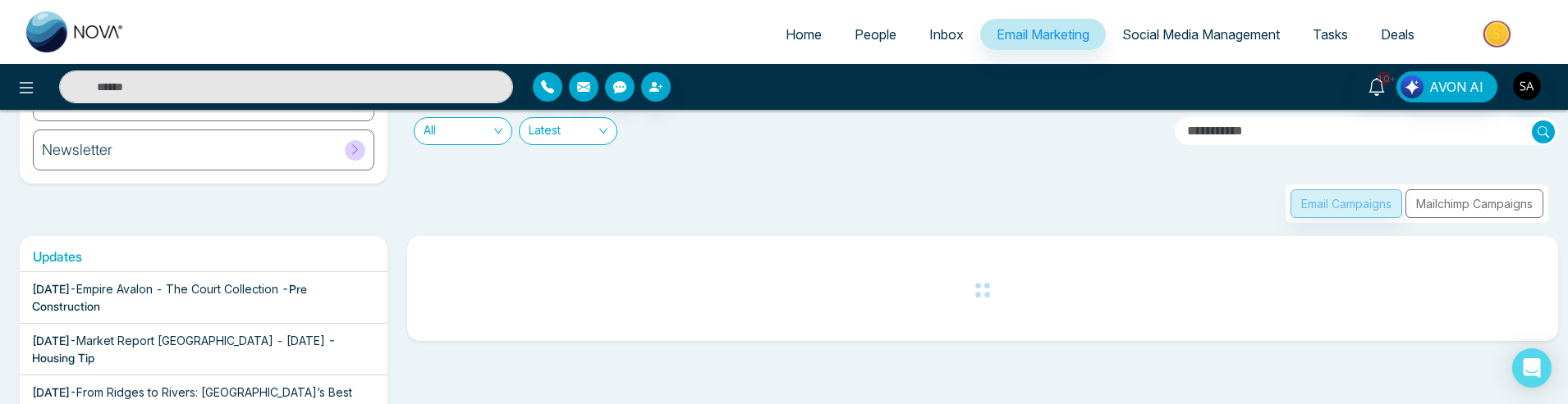
click at [1435, 210] on div "Email Campaigns Mailchimp Campaigns" at bounding box center [1416, 203] width 263 height 38
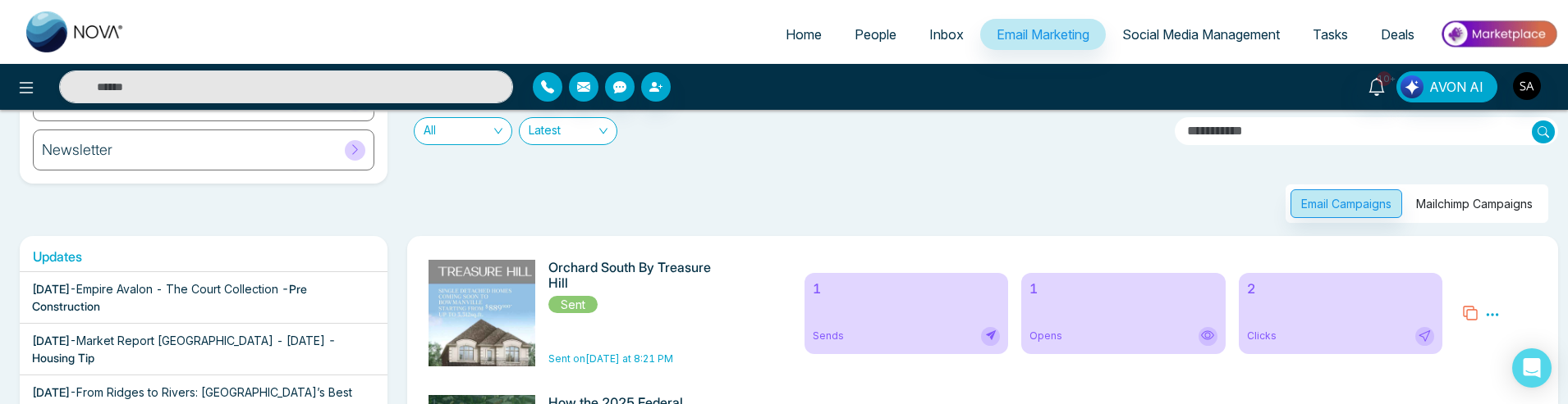
click at [1432, 211] on button "Mailchimp Campaigns" at bounding box center [1474, 204] width 138 height 29
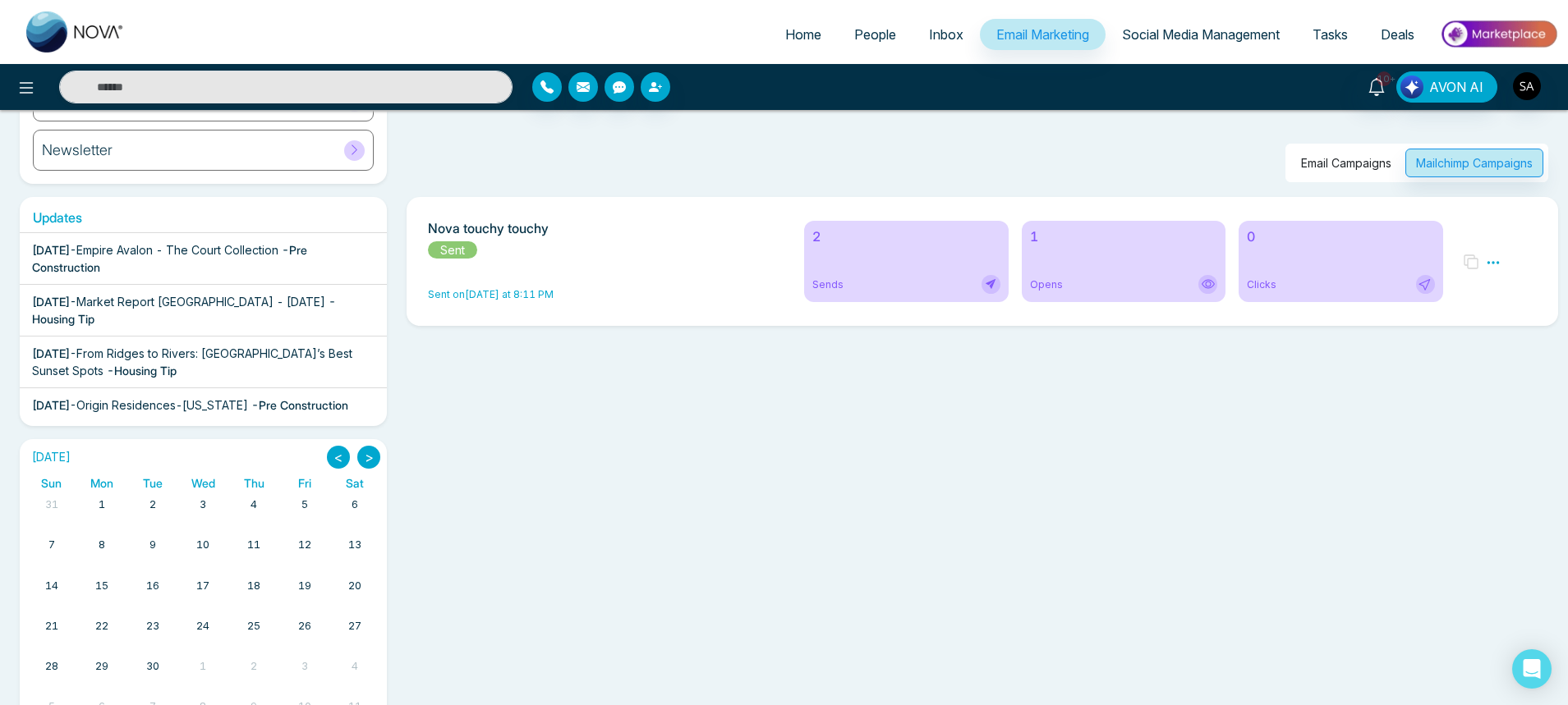
click at [900, 236] on h6 "2" at bounding box center [906, 237] width 187 height 15
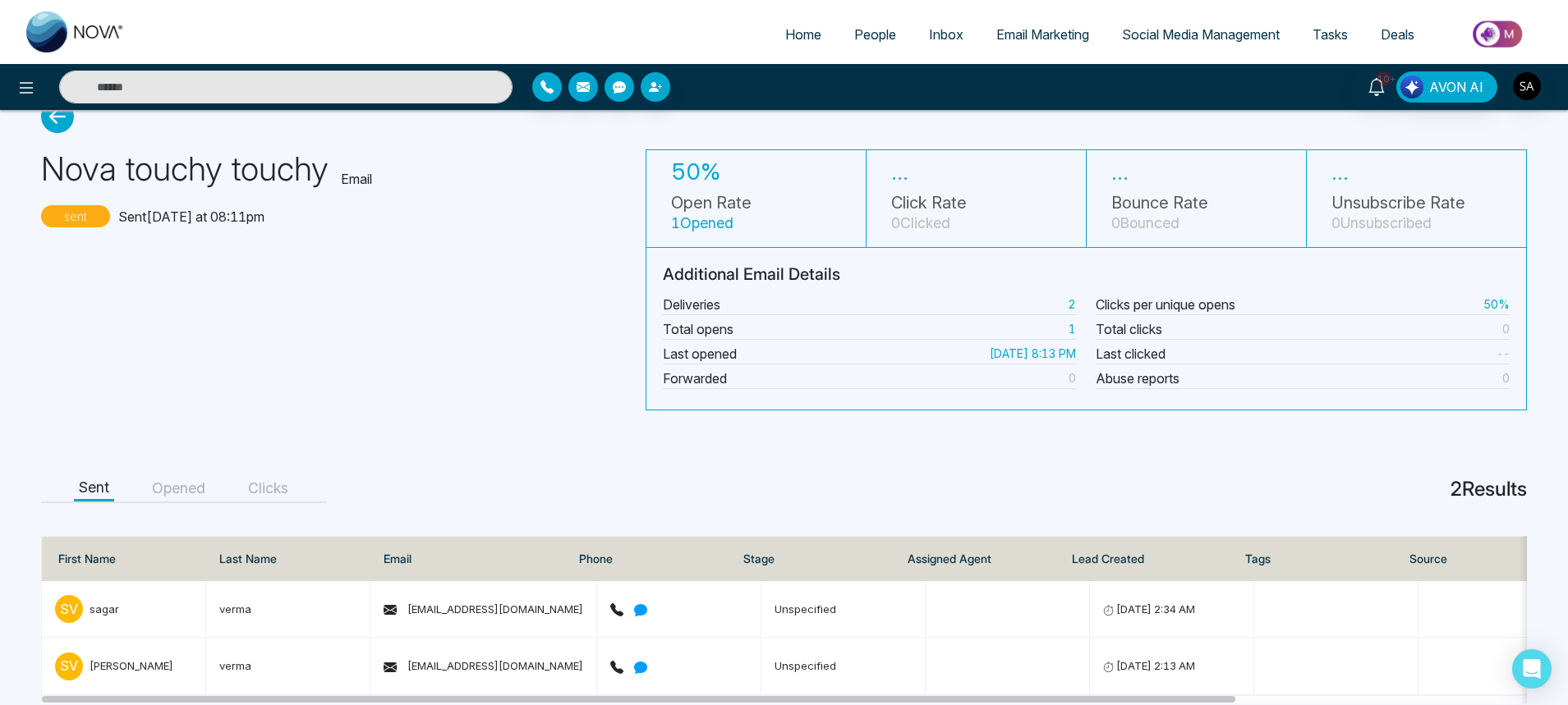
scroll to position [66, 0]
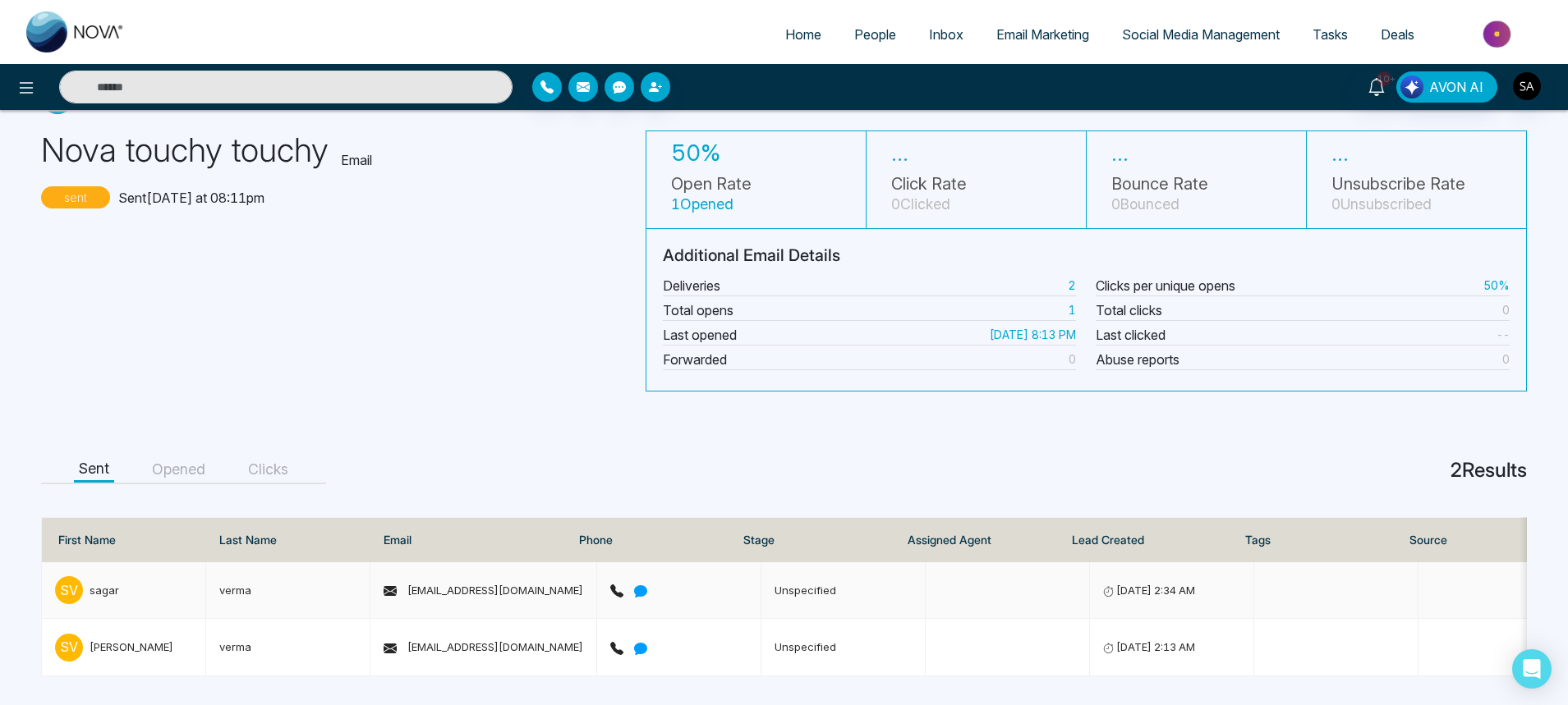
click at [118, 581] on div "s v sagar" at bounding box center [123, 590] width 137 height 28
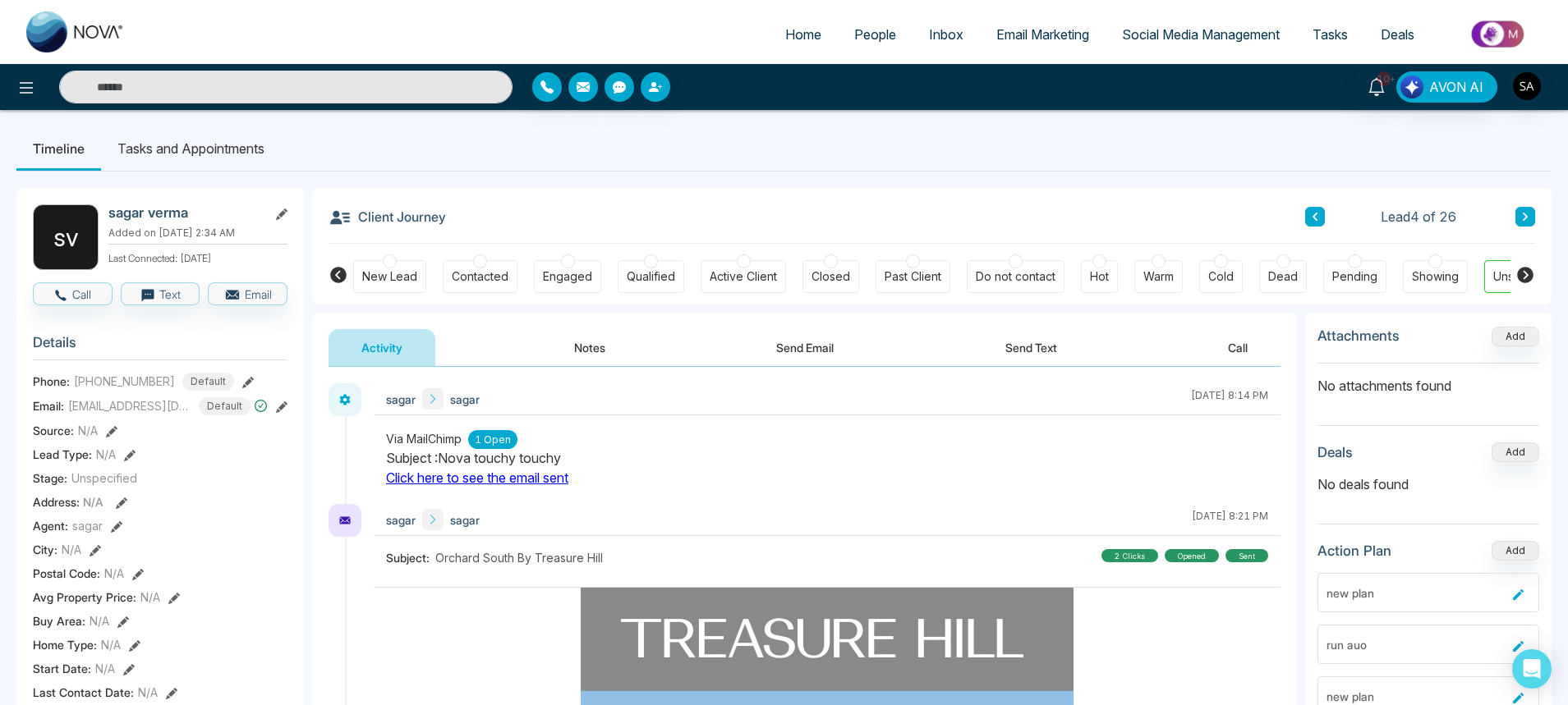
click at [475, 479] on link "Click here to see the email sent" at bounding box center [477, 478] width 182 height 16
click at [863, 514] on div "sagar sagar September 4 2025 | 8:21 PM" at bounding box center [827, 520] width 907 height 32
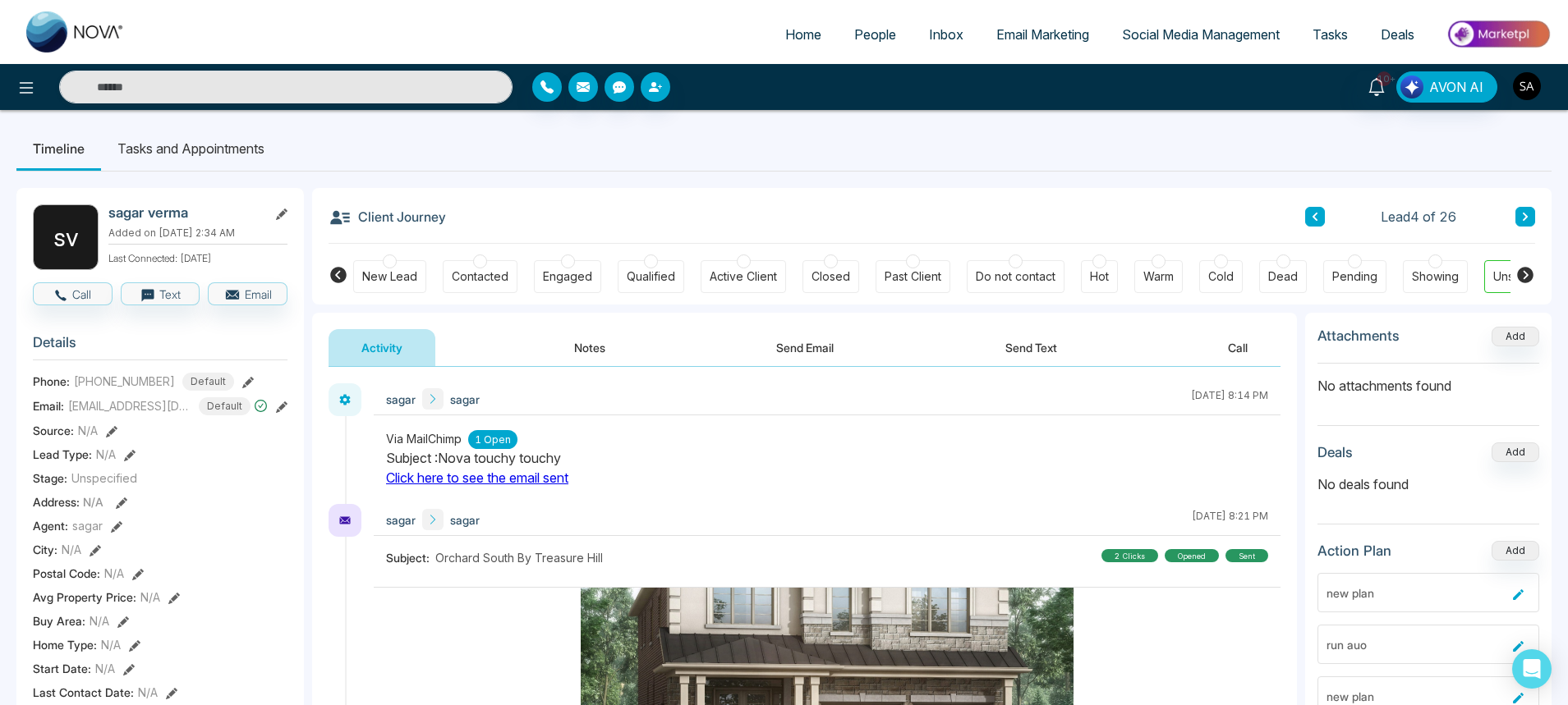
click at [1535, 88] on img "button" at bounding box center [1526, 86] width 28 height 28
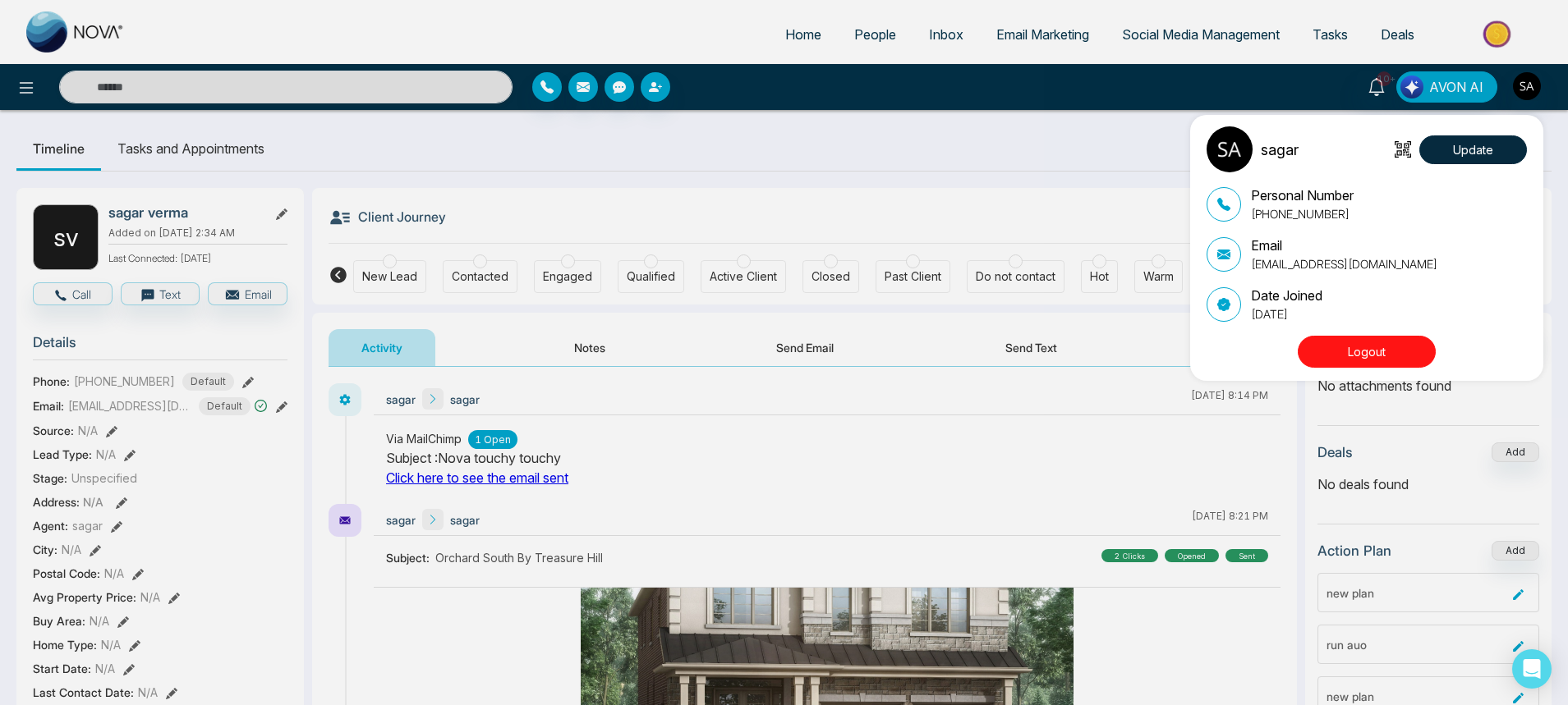
click at [1353, 337] on button "Logout" at bounding box center [1367, 352] width 138 height 32
